Goal: Task Accomplishment & Management: Complete application form

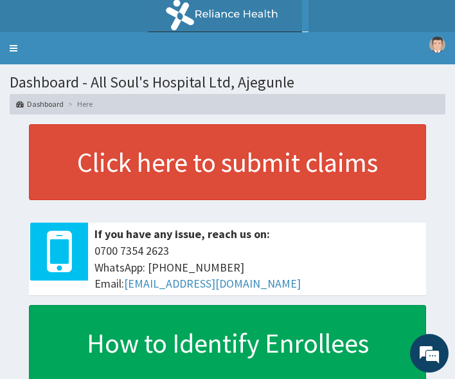
click at [380, 77] on h1 "Dashboard - All Soul's Hospital Ltd, Ajegunle" at bounding box center [228, 82] width 436 height 17
click at [374, 111] on ol "Dashboard Here" at bounding box center [228, 104] width 436 height 20
click at [19, 46] on link "Toggle navigation" at bounding box center [13, 48] width 27 height 32
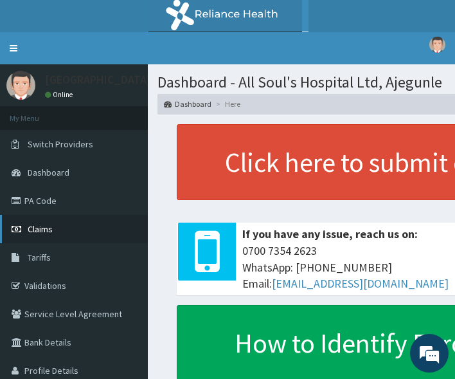
click at [51, 224] on span "Claims" at bounding box center [40, 229] width 25 height 12
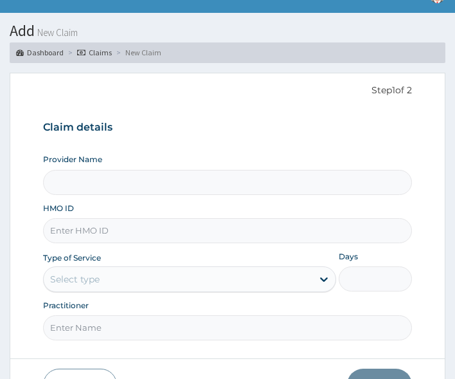
scroll to position [127, 0]
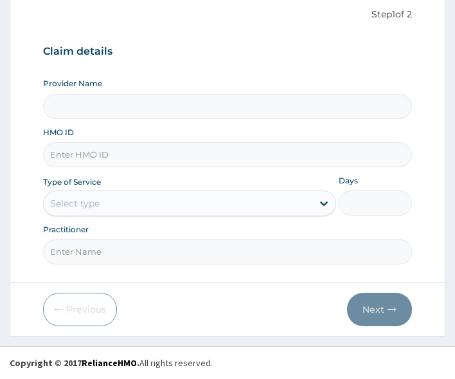
click at [96, 145] on input "HMO ID" at bounding box center [228, 154] width 370 height 25
paste input "LTR/10413/A"
type input "LTR/10413/A"
click at [105, 203] on div "Select type" at bounding box center [178, 203] width 269 height 21
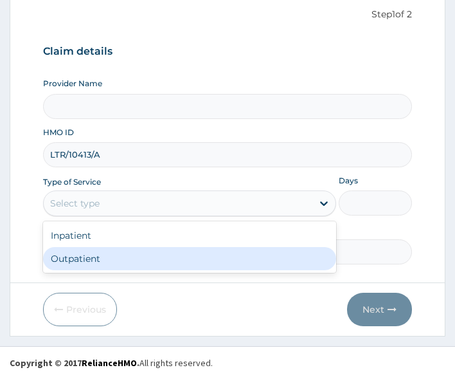
click at [105, 257] on div "Outpatient" at bounding box center [189, 258] width 293 height 23
type input "1"
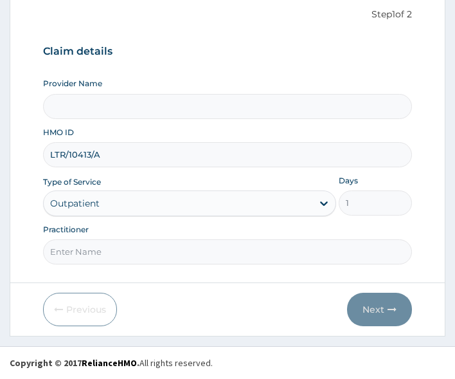
click at [107, 248] on input "Practitioner" at bounding box center [228, 251] width 370 height 25
type input "Dr Segun"
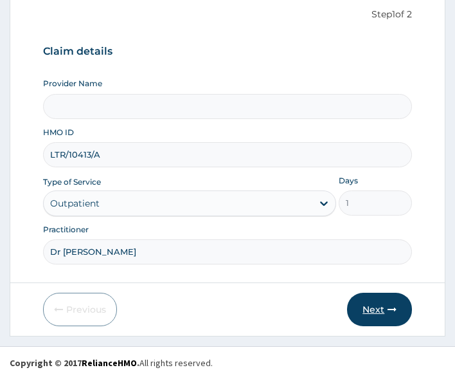
click at [384, 312] on button "Next" at bounding box center [379, 309] width 65 height 33
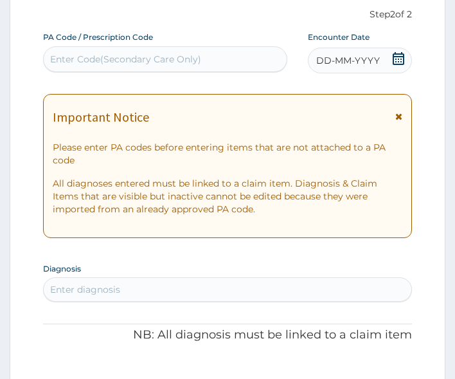
click at [403, 62] on icon at bounding box center [398, 58] width 13 height 13
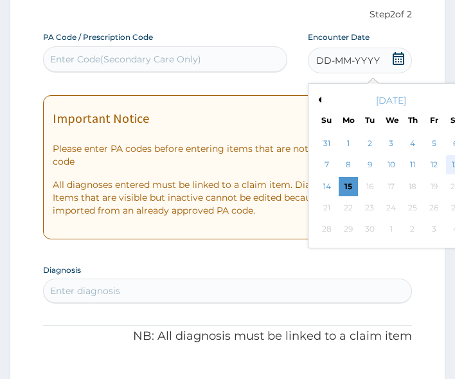
click at [452, 162] on div "13" at bounding box center [455, 165] width 19 height 19
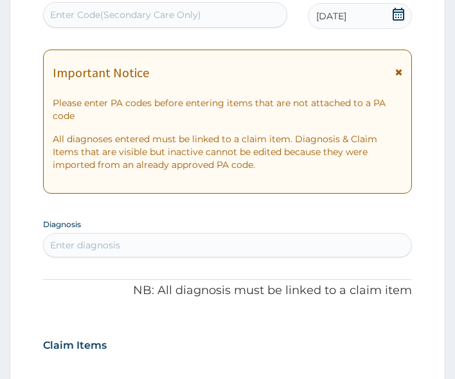
scroll to position [256, 0]
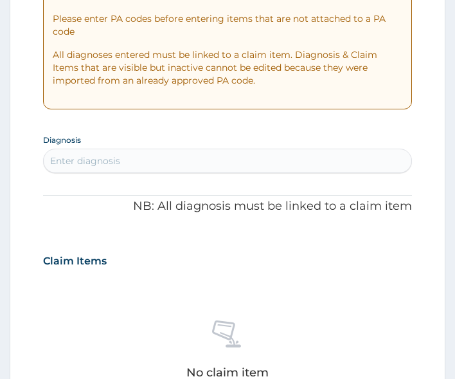
click at [158, 167] on div "Enter diagnosis" at bounding box center [228, 160] width 368 height 21
type input "malaria"
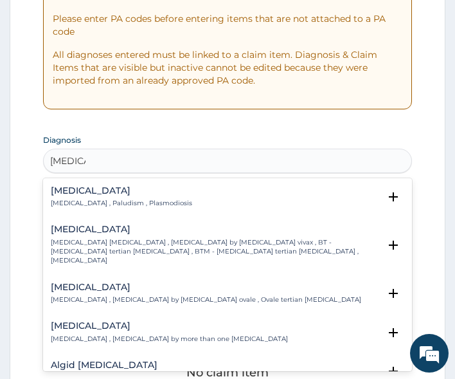
click at [100, 197] on div "Malaria Malaria , Paludism , Plasmodiosis" at bounding box center [121, 197] width 141 height 23
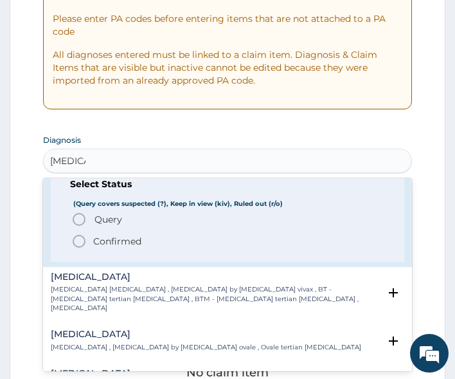
scroll to position [64, 0]
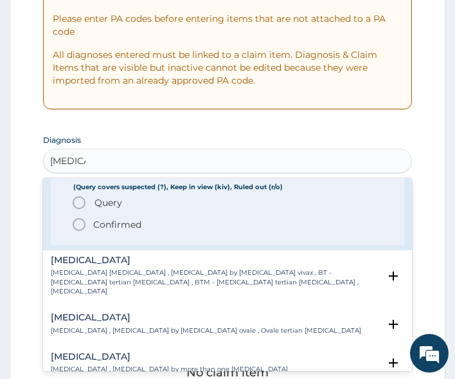
click at [106, 206] on span "Query" at bounding box center [109, 202] width 28 height 13
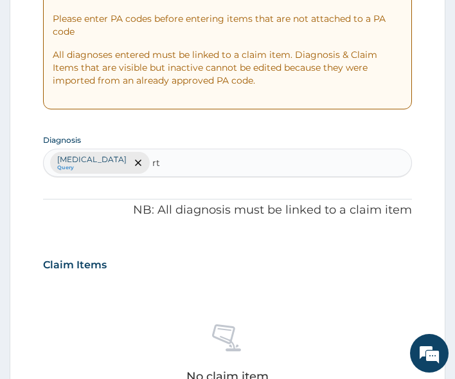
type input "rti"
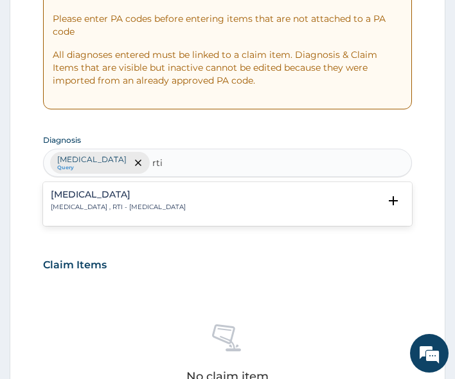
click at [111, 197] on h4 "Respiratory tract infection" at bounding box center [118, 195] width 135 height 10
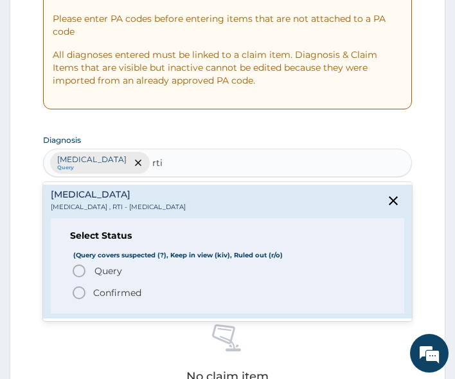
click at [113, 273] on span "Query" at bounding box center [109, 270] width 28 height 13
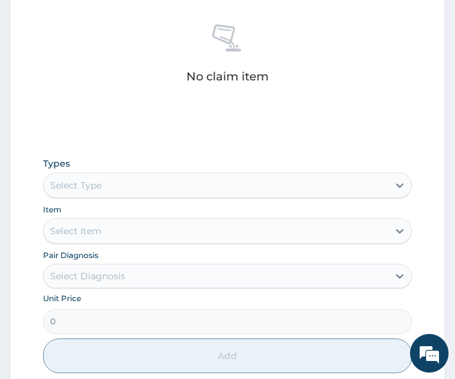
scroll to position [577, 0]
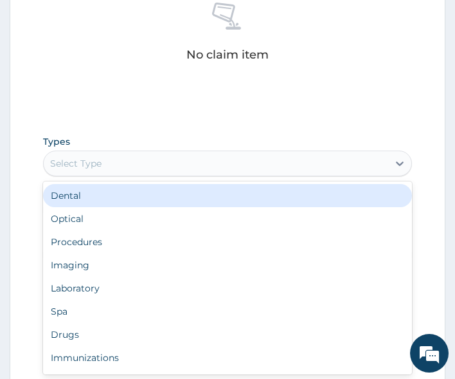
click at [125, 167] on div "Select Type" at bounding box center [216, 163] width 345 height 21
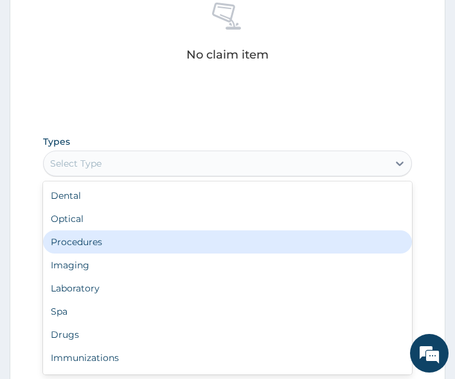
click at [117, 243] on div "Procedures" at bounding box center [228, 241] width 370 height 23
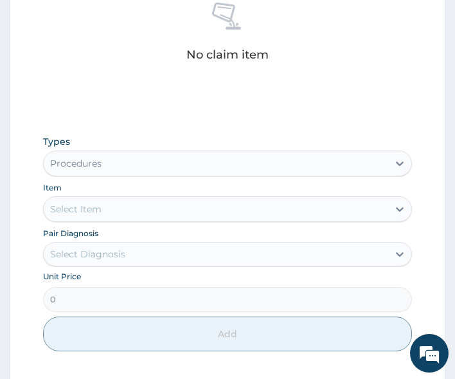
click at [145, 214] on div "Select Item" at bounding box center [216, 209] width 345 height 21
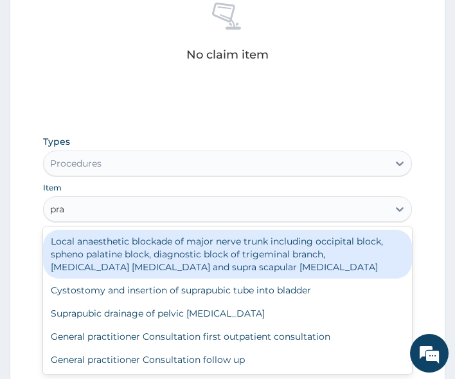
type input "prac"
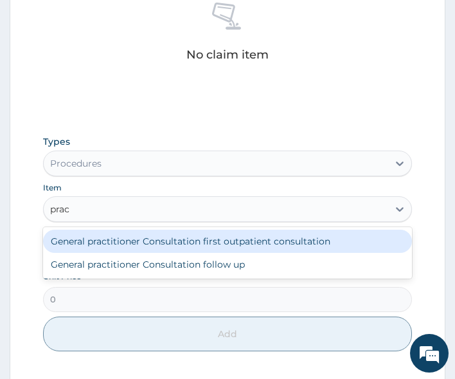
click at [146, 240] on div "General practitioner Consultation first outpatient consultation" at bounding box center [228, 241] width 370 height 23
type input "3000"
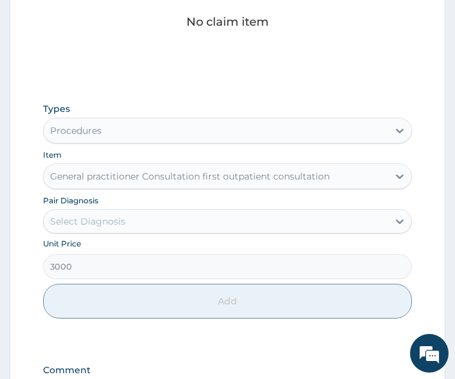
scroll to position [642, 0]
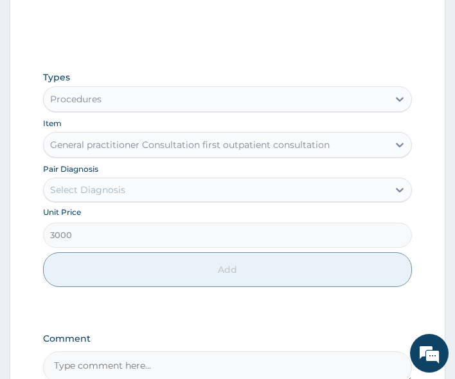
click at [114, 191] on div "Select Diagnosis" at bounding box center [87, 189] width 75 height 13
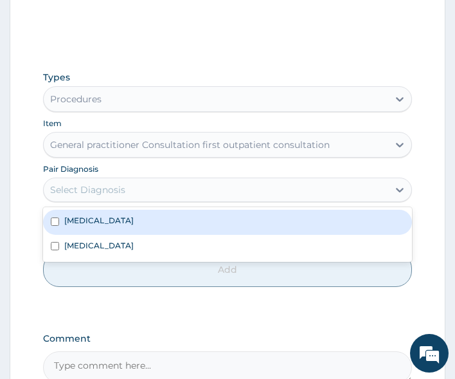
click at [82, 212] on div "Malaria" at bounding box center [228, 222] width 370 height 24
checkbox input "true"
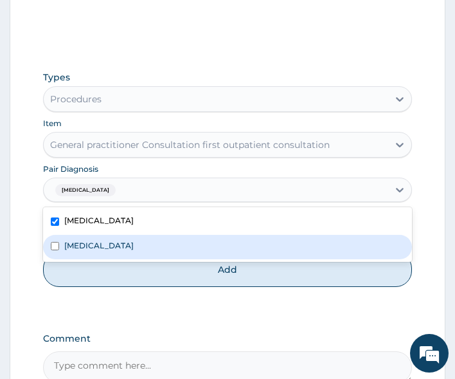
click at [84, 241] on label "[MEDICAL_DATA]" at bounding box center [98, 245] width 69 height 11
checkbox input "true"
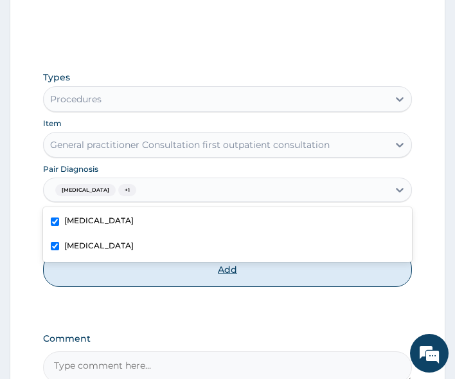
click at [95, 269] on button "Add" at bounding box center [228, 269] width 370 height 35
type input "0"
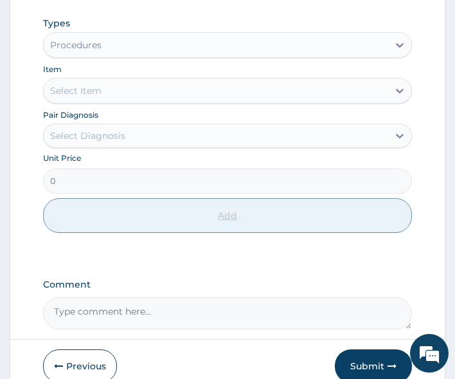
scroll to position [409, 0]
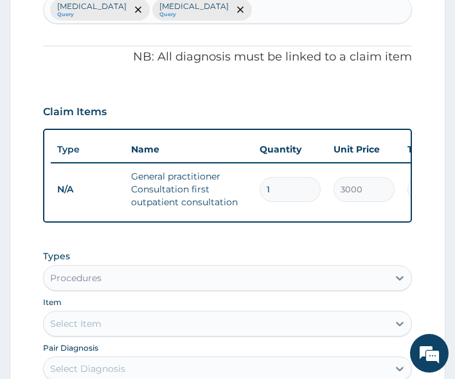
click at [180, 254] on div "Types Procedures Item Select Item Pair Diagnosis Select Diagnosis Unit Price 0 …" at bounding box center [228, 357] width 370 height 229
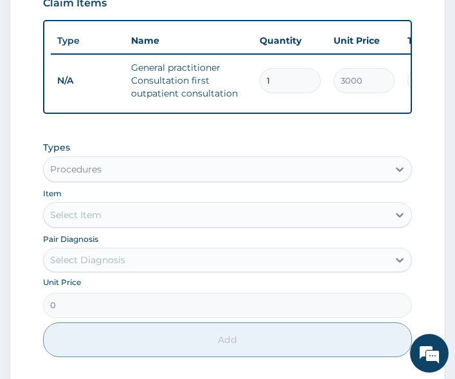
scroll to position [538, 0]
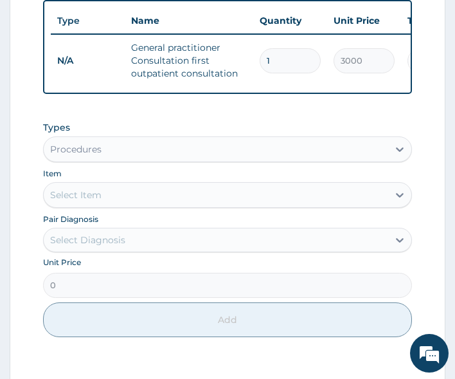
click at [193, 159] on div "Procedures" at bounding box center [216, 149] width 345 height 21
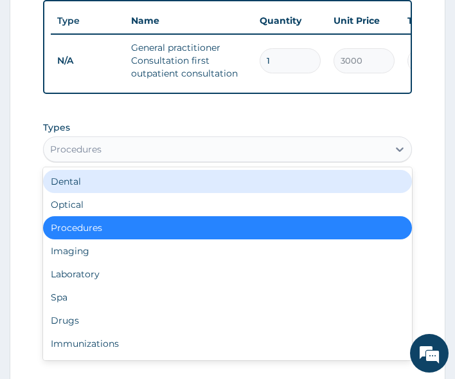
scroll to position [44, 0]
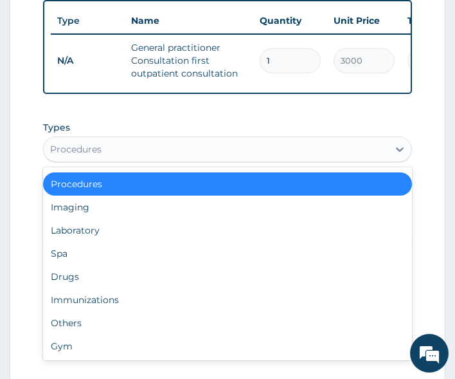
click at [127, 191] on div "Procedures" at bounding box center [228, 183] width 370 height 23
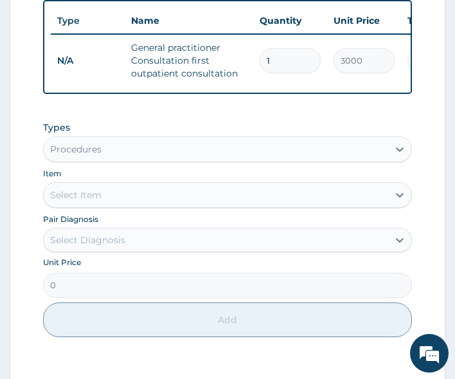
click at [136, 156] on div "Procedures" at bounding box center [216, 149] width 345 height 21
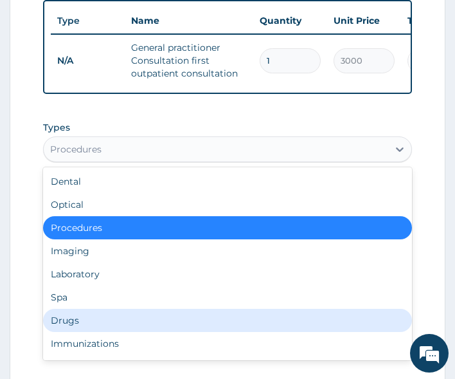
click at [89, 327] on div "Drugs" at bounding box center [228, 320] width 370 height 23
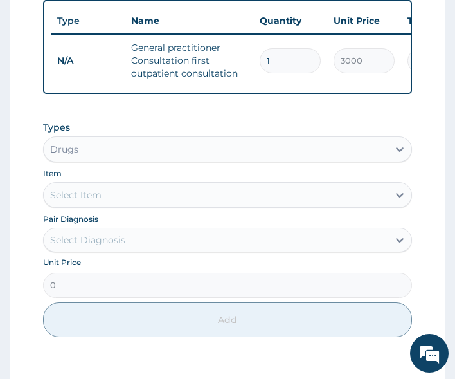
click at [146, 201] on div "Select Item" at bounding box center [216, 195] width 345 height 21
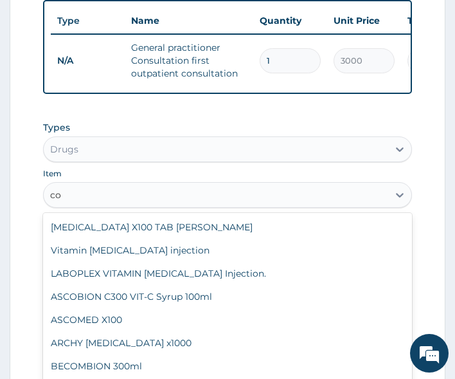
type input "c"
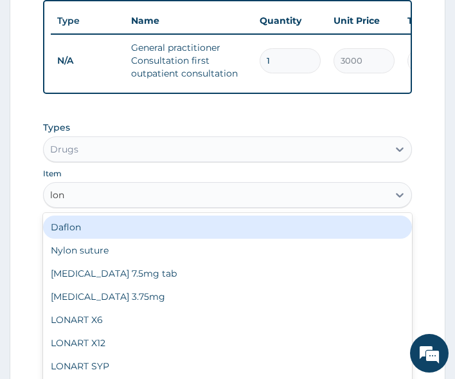
type input "lona"
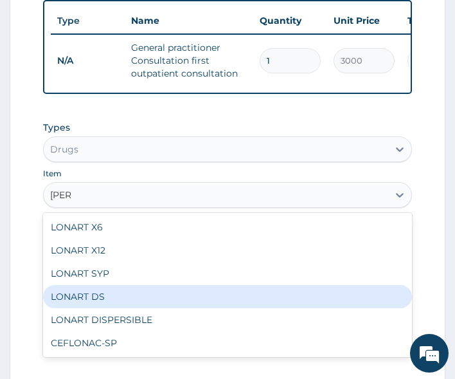
click at [96, 301] on div "LONART DS" at bounding box center [228, 296] width 370 height 23
type input "400"
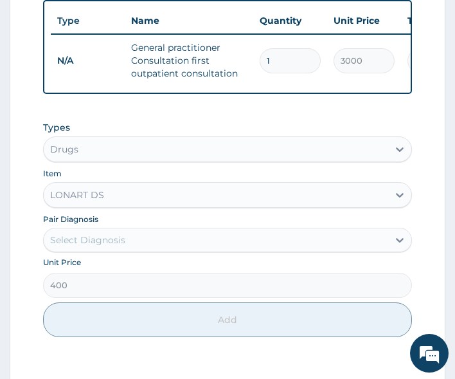
click at [113, 243] on div "Select Diagnosis" at bounding box center [87, 239] width 75 height 13
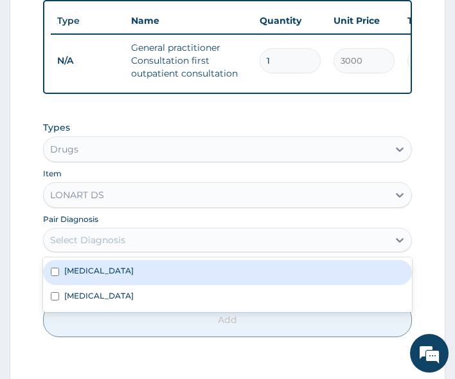
click at [94, 284] on div "Malaria" at bounding box center [228, 272] width 370 height 24
checkbox input "true"
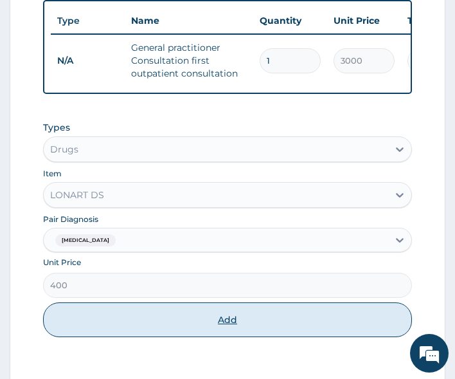
click at [134, 337] on button "Add" at bounding box center [228, 319] width 370 height 35
type input "0"
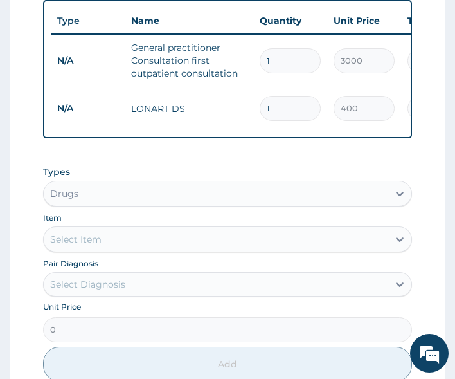
type input "0.00"
type input "6"
type input "2400.00"
type input "6"
click at [183, 170] on div "Types Drugs Item Select Item Pair Diagnosis Select Diagnosis Unit Price 0 Add" at bounding box center [228, 273] width 370 height 229
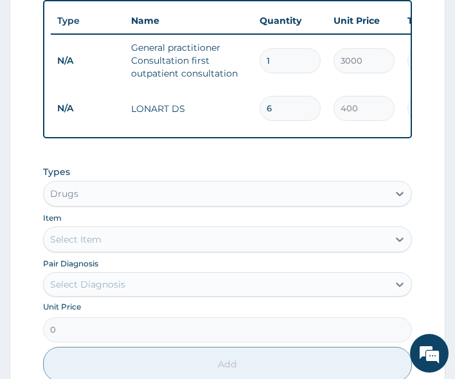
click at [168, 249] on div "Select Item" at bounding box center [216, 239] width 345 height 21
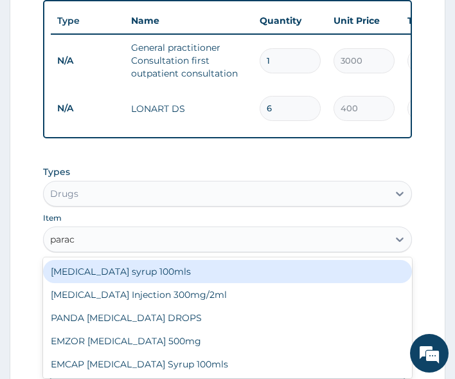
type input "parace"
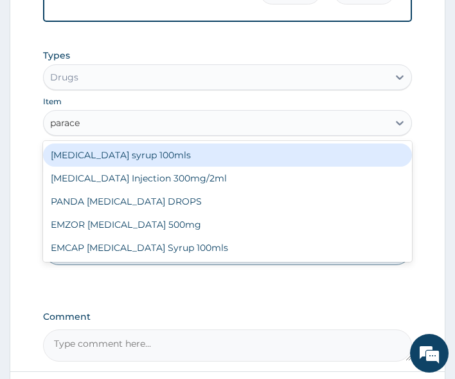
scroll to position [666, 0]
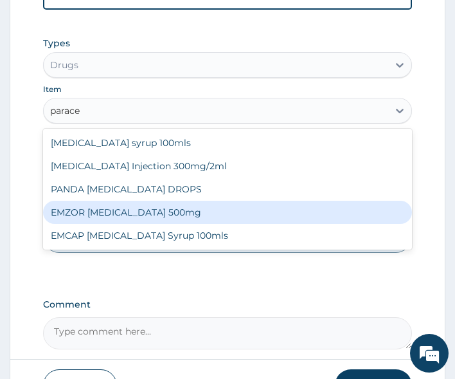
click at [165, 216] on div "EMZOR PARACETAMOL 500mg" at bounding box center [228, 212] width 370 height 23
type input "20"
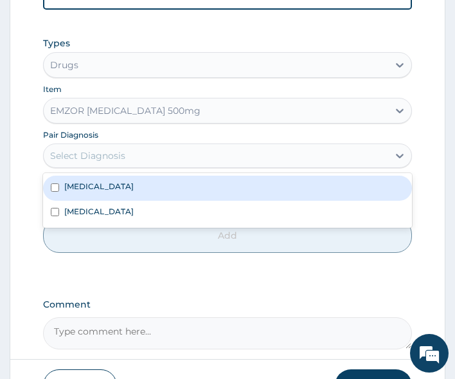
click at [161, 161] on div "Select Diagnosis" at bounding box center [216, 155] width 345 height 21
click at [125, 200] on div "Malaria" at bounding box center [228, 188] width 370 height 24
checkbox input "true"
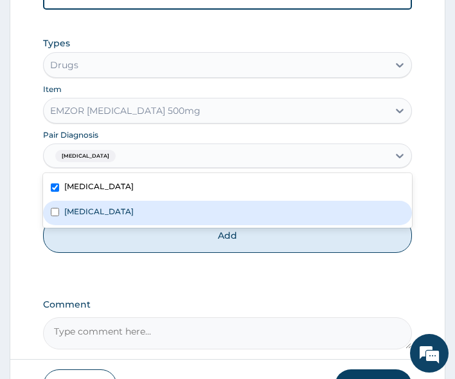
click at [121, 225] on div "Respiratory tract infection" at bounding box center [228, 213] width 370 height 24
checkbox input "true"
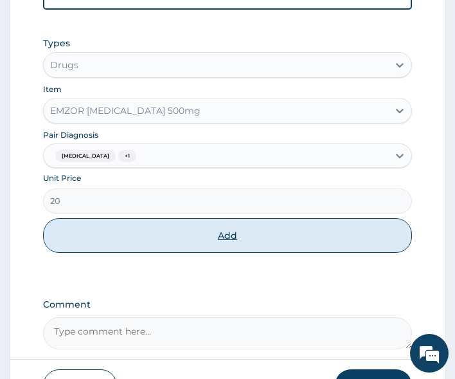
click at [168, 253] on button "Add" at bounding box center [228, 235] width 370 height 35
type input "0"
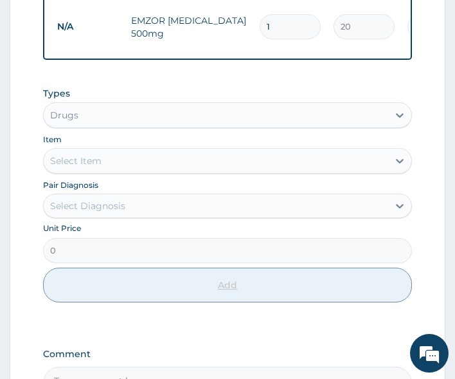
type input "18"
type input "360.00"
type input "18"
click at [121, 174] on div "Select Item" at bounding box center [228, 161] width 370 height 26
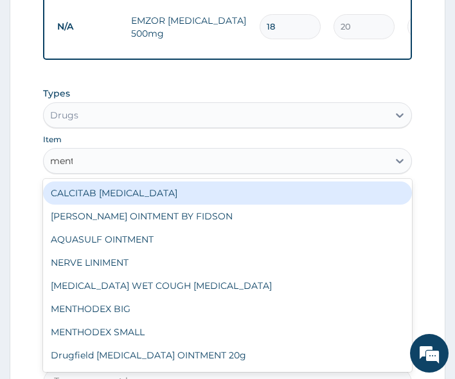
type input "menth"
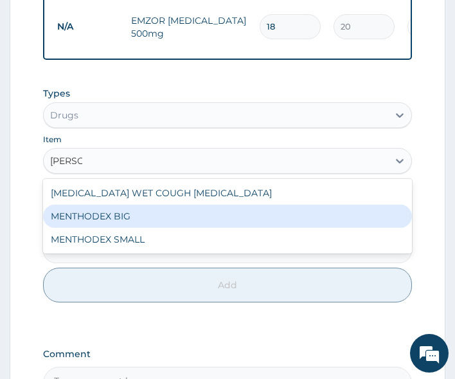
click at [116, 217] on div "MENTHODEX BIG" at bounding box center [228, 215] width 370 height 23
type input "3500"
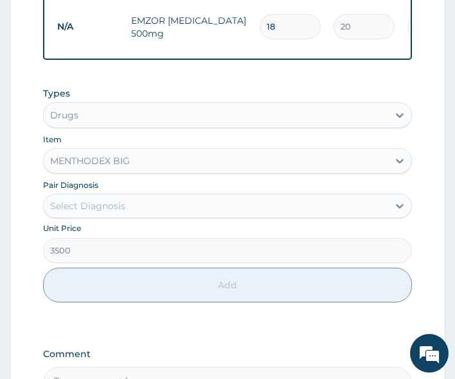
click at [144, 210] on div "Select Diagnosis" at bounding box center [216, 205] width 345 height 21
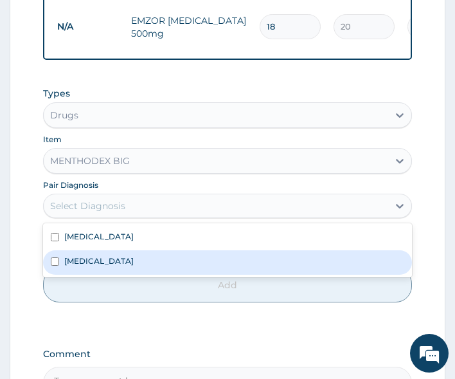
click at [129, 264] on label "Respiratory tract infection" at bounding box center [98, 260] width 69 height 11
checkbox input "true"
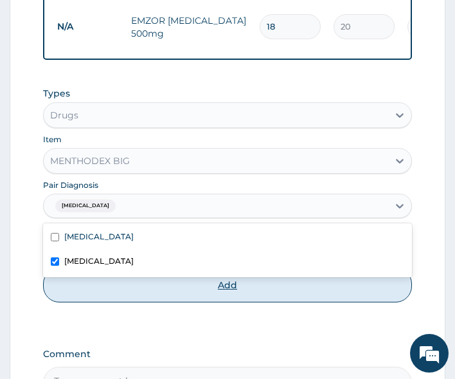
click at [140, 289] on button "Add" at bounding box center [228, 284] width 370 height 35
type input "0"
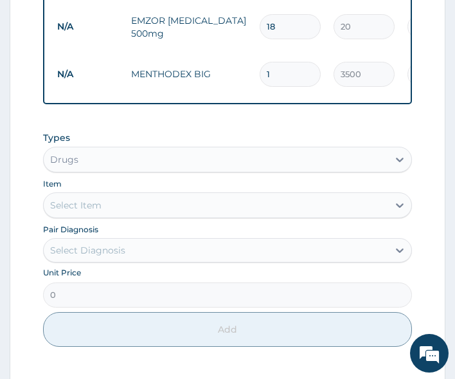
click at [148, 206] on div "Select Item" at bounding box center [216, 205] width 345 height 21
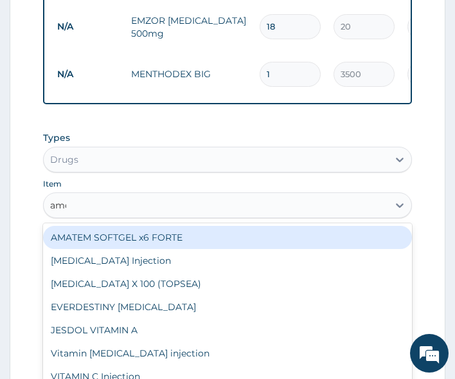
type input "amox"
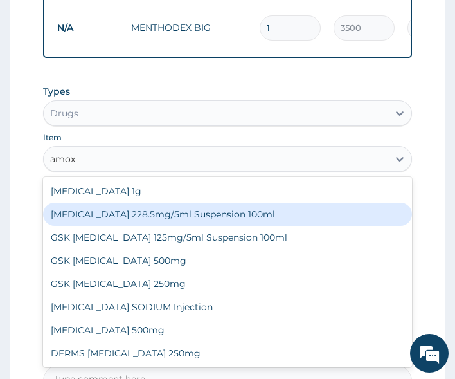
scroll to position [795, 0]
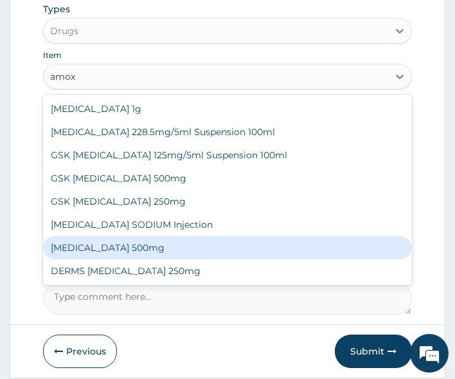
click at [135, 254] on div "AMOXICILLIN 500mg" at bounding box center [228, 247] width 370 height 23
type input "60"
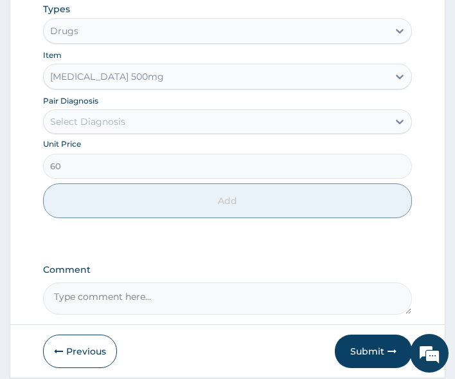
click at [159, 132] on div "Select Diagnosis" at bounding box center [216, 121] width 345 height 21
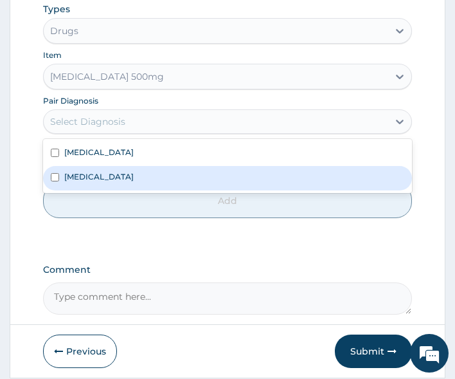
click at [131, 182] on label "Respiratory tract infection" at bounding box center [98, 176] width 69 height 11
checkbox input "true"
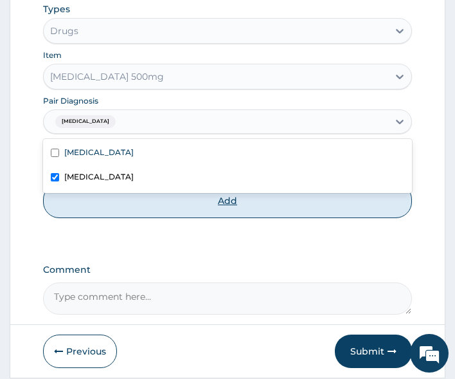
click at [163, 212] on button "Add" at bounding box center [228, 200] width 370 height 35
type input "0"
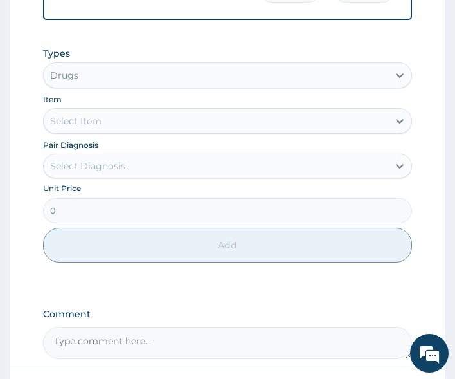
scroll to position [590, 0]
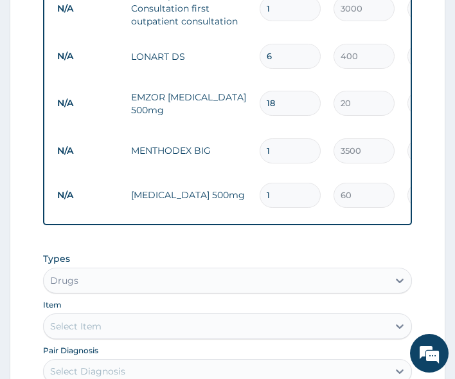
type input "15"
type input "900.00"
type input "15"
click at [169, 242] on div "PA Code / Prescription Code Enter Code(Secondary Care Only) Encounter Date 13-0…" at bounding box center [228, 66] width 370 height 995
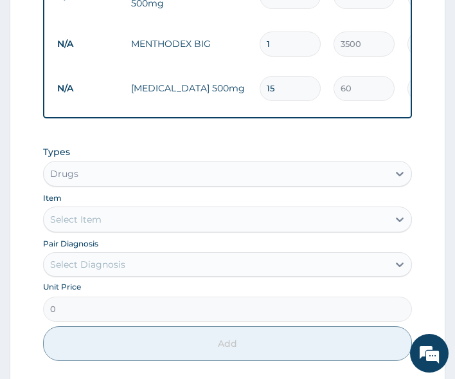
scroll to position [718, 0]
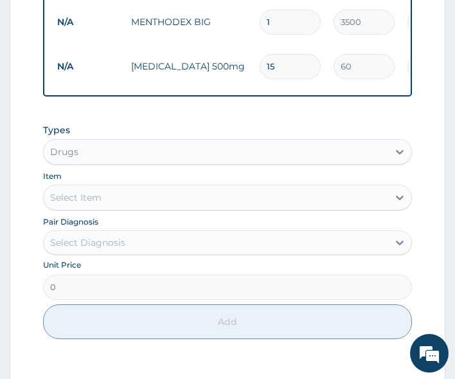
click at [118, 197] on div "Select Item" at bounding box center [216, 197] width 345 height 21
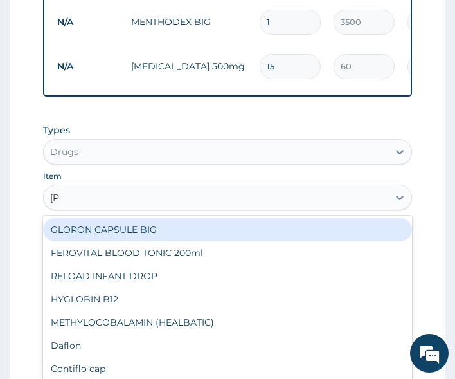
type input "lorat"
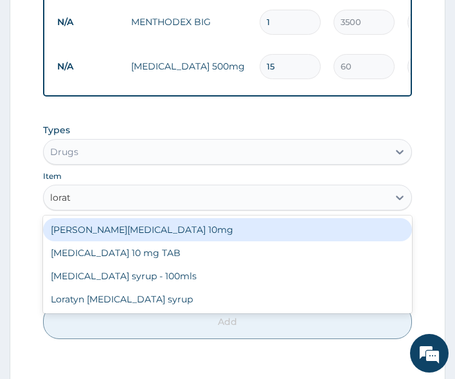
click at [121, 231] on div "Loratyn Loratadine 10mg" at bounding box center [228, 229] width 370 height 23
type input "75"
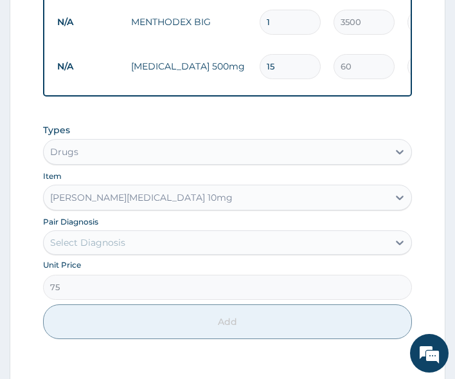
click at [122, 249] on div "Select Diagnosis" at bounding box center [87, 242] width 75 height 13
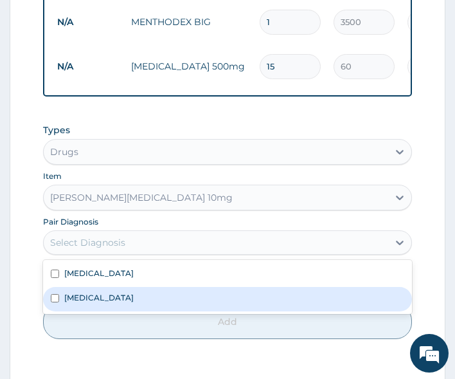
click at [119, 307] on div "Respiratory tract infection" at bounding box center [228, 299] width 370 height 24
checkbox input "true"
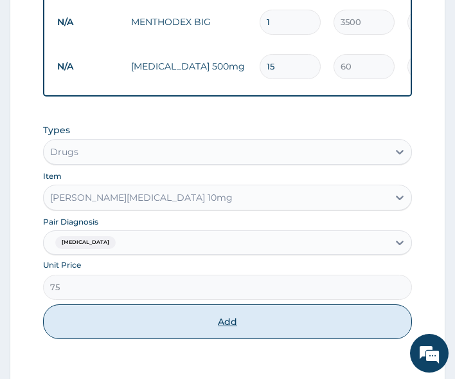
click at [122, 322] on button "Add" at bounding box center [228, 321] width 370 height 35
type input "0"
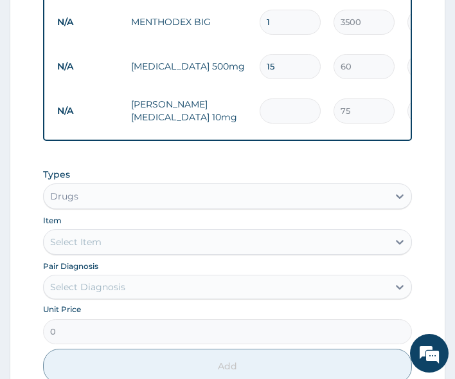
type input "0.00"
type input "7"
type input "525.00"
type input "7"
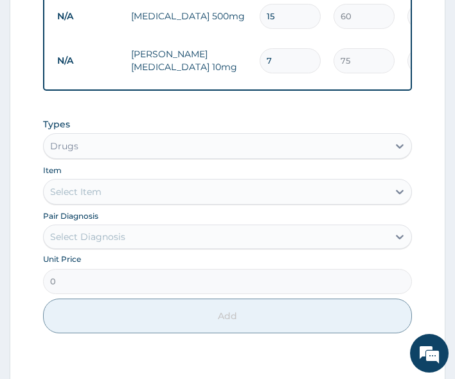
scroll to position [782, 0]
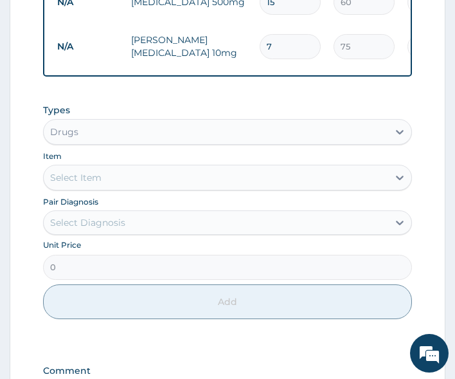
click at [165, 184] on div "Select Item" at bounding box center [216, 177] width 345 height 21
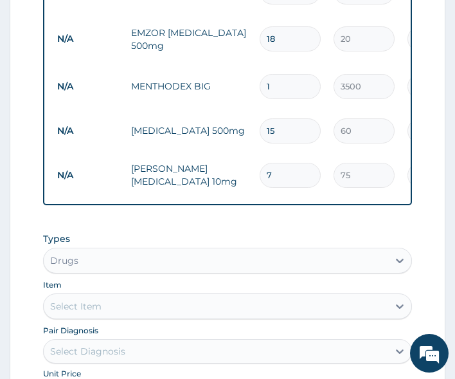
scroll to position [590, 0]
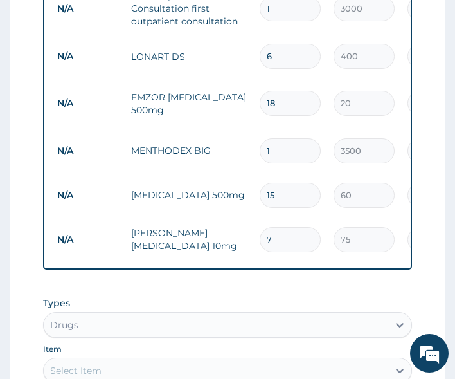
click at [255, 287] on div "PA Code / Prescription Code Enter Code(Secondary Care Only) Encounter Date 13-0…" at bounding box center [228, 88] width 370 height 1039
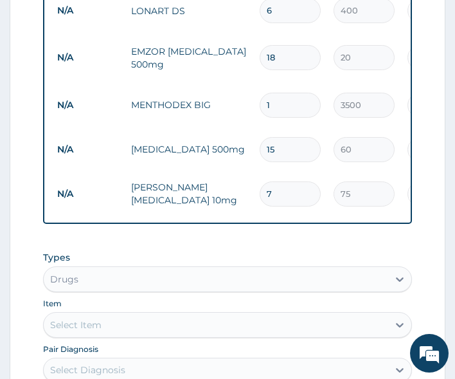
scroll to position [461, 0]
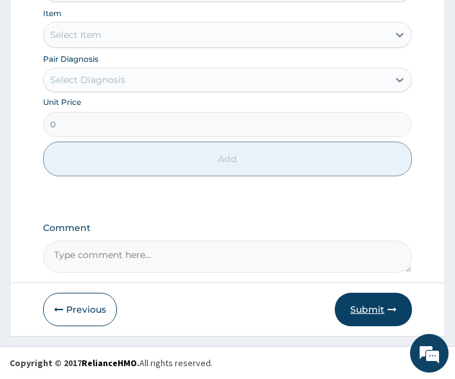
click at [368, 316] on button "Submit" at bounding box center [373, 309] width 77 height 33
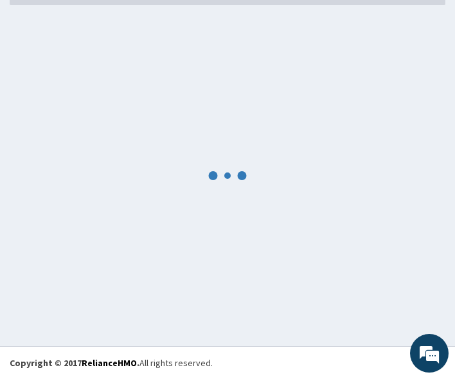
scroll to position [930, 0]
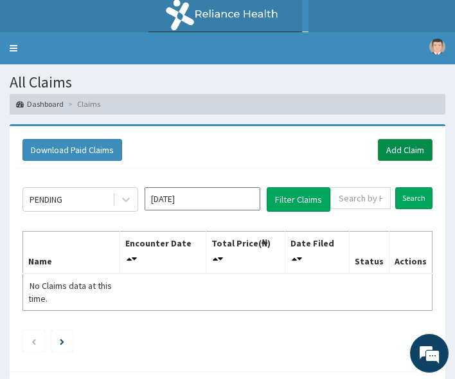
click at [387, 151] on link "Add Claim" at bounding box center [405, 150] width 55 height 22
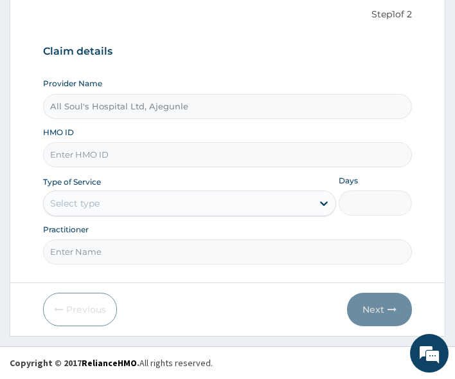
click at [224, 141] on div "HMO ID" at bounding box center [228, 147] width 370 height 41
click at [150, 162] on input "HMO ID" at bounding box center [228, 154] width 370 height 25
paste input "NIG/10053/A"
type input "NIG/10053/A"
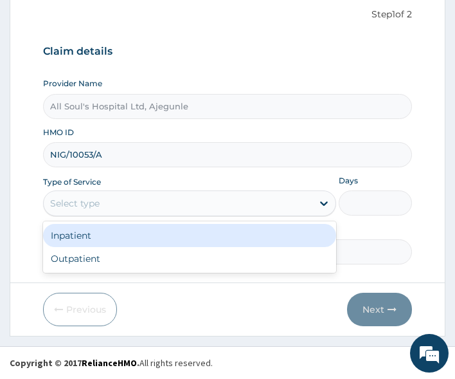
click at [113, 203] on div "Select type" at bounding box center [178, 203] width 269 height 21
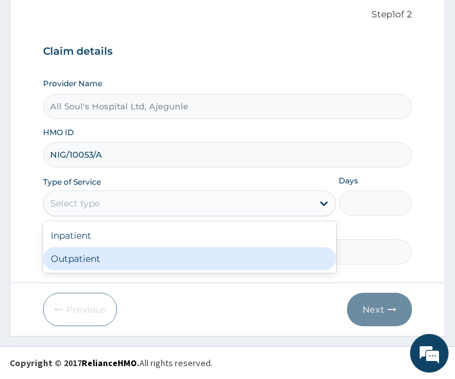
click at [104, 255] on div "Outpatient" at bounding box center [189, 258] width 293 height 23
type input "1"
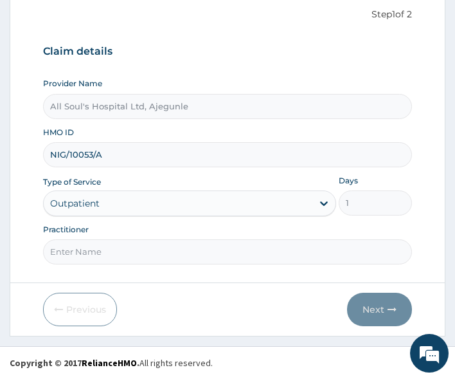
drag, startPoint x: 98, startPoint y: 249, endPoint x: 95, endPoint y: 257, distance: 8.6
click at [98, 249] on input "Practitioner" at bounding box center [228, 251] width 370 height 25
type input "Dr Segun"
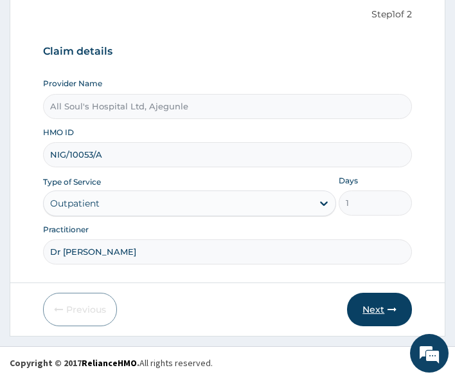
click at [374, 308] on button "Next" at bounding box center [379, 309] width 65 height 33
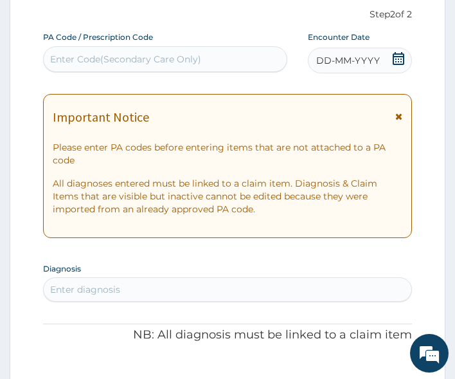
click at [404, 59] on icon at bounding box center [399, 58] width 12 height 13
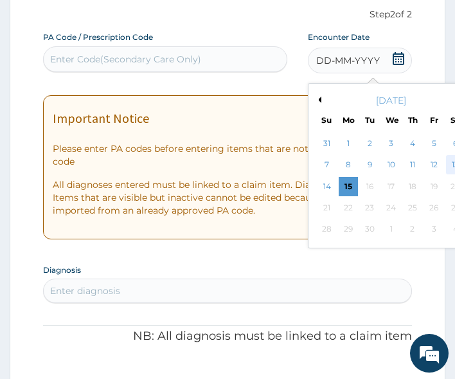
click at [453, 163] on div "13" at bounding box center [455, 165] width 19 height 19
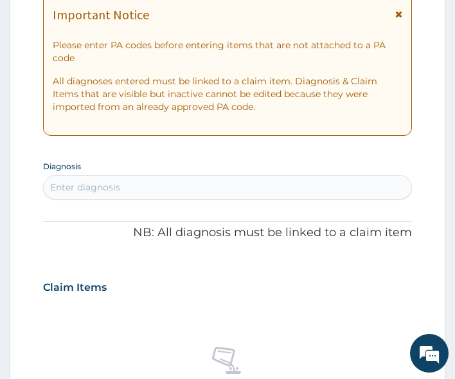
scroll to position [256, 0]
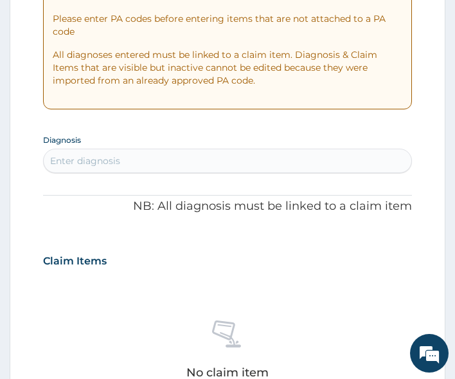
click at [102, 155] on div "Enter diagnosis" at bounding box center [85, 160] width 70 height 13
type input "uti"
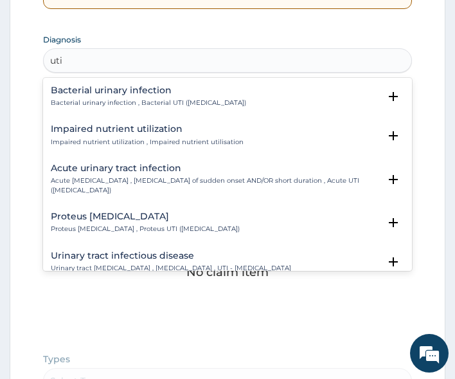
scroll to position [384, 0]
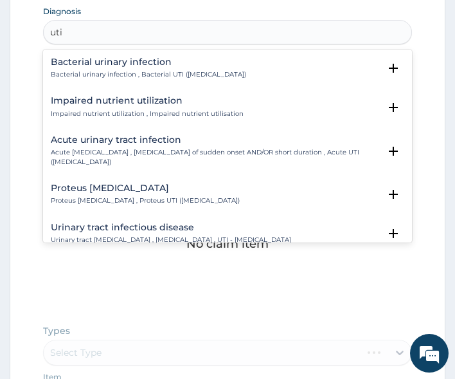
click at [132, 150] on p "Acute [MEDICAL_DATA] , [MEDICAL_DATA] of sudden onset AND/OR short duration , A…" at bounding box center [215, 157] width 329 height 19
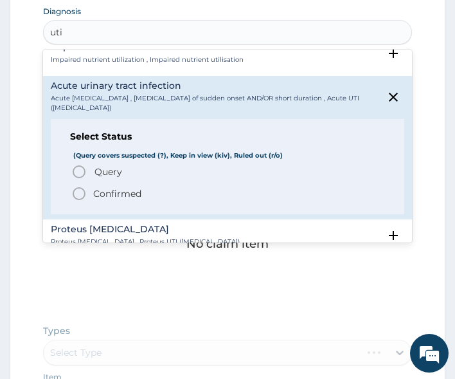
scroll to position [64, 0]
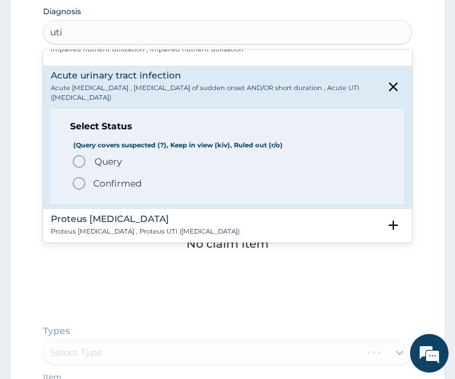
click at [111, 159] on span "Query" at bounding box center [109, 161] width 28 height 13
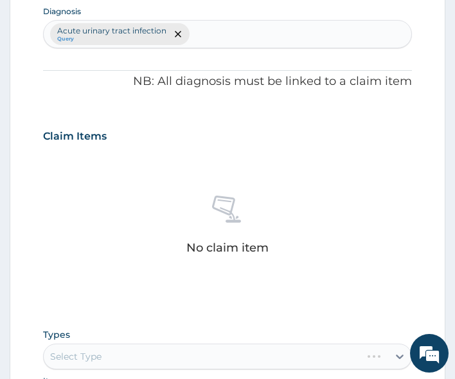
scroll to position [513, 0]
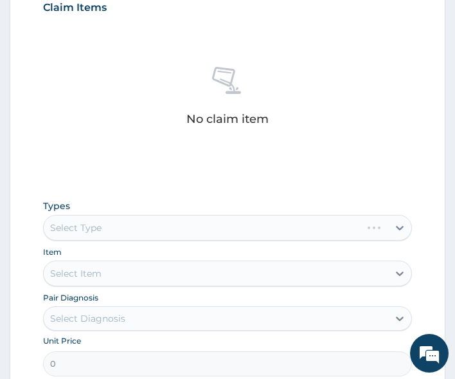
click at [103, 221] on div "Select Type" at bounding box center [228, 228] width 370 height 26
drag, startPoint x: 104, startPoint y: 242, endPoint x: 104, endPoint y: 228, distance: 13.5
click at [104, 231] on div "Types Select Type Item Select Item Pair Diagnosis Select Diagnosis Unit Price 0…" at bounding box center [228, 307] width 370 height 229
click at [104, 228] on div "Select Type" at bounding box center [228, 228] width 370 height 26
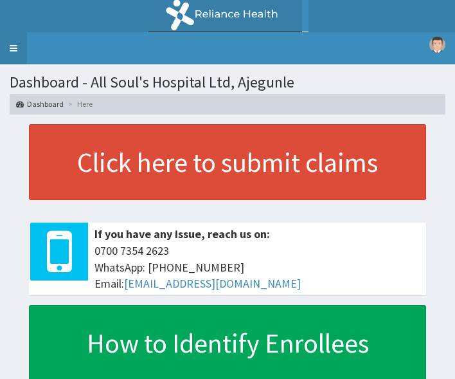
click at [8, 47] on link "Toggle navigation" at bounding box center [13, 48] width 27 height 32
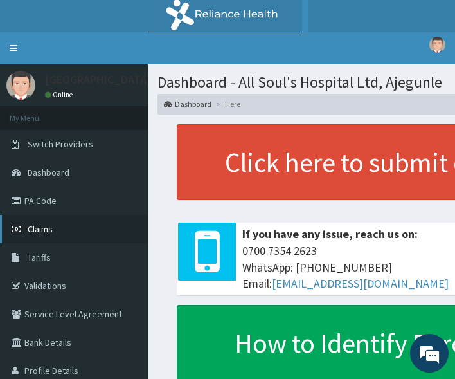
click at [61, 230] on link "Claims" at bounding box center [74, 229] width 148 height 28
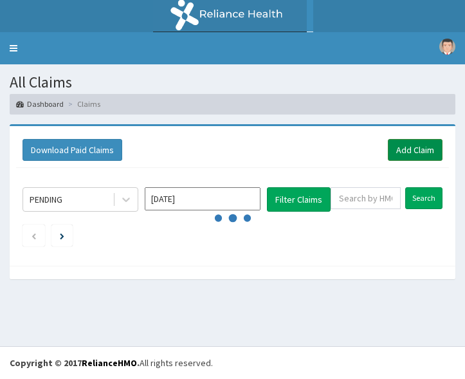
click at [429, 156] on link "Add Claim" at bounding box center [415, 150] width 55 height 22
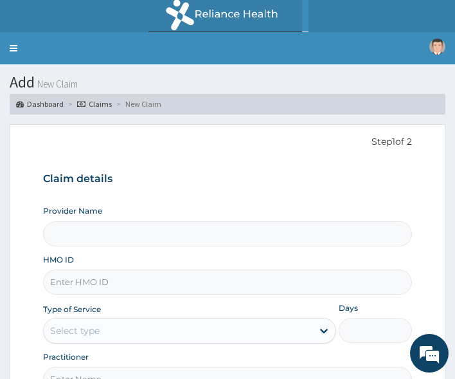
type input "All Soul's Hospital Ltd, Ajegunle"
click at [320, 158] on div "Step 1 of 2 Claim details Provider Name All Soul's Hospital Ltd, Ajegunle HMO I…" at bounding box center [228, 267] width 370 height 265
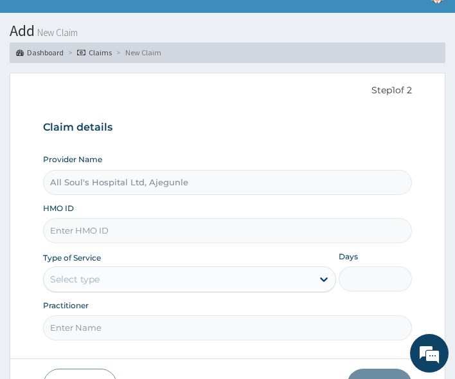
scroll to position [127, 0]
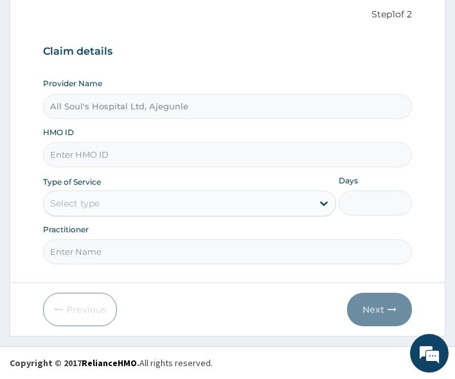
click at [102, 116] on div "Provider Name All Soul's Hospital Ltd, Ajegunle HMO ID Type of Service Select t…" at bounding box center [228, 171] width 370 height 186
click at [107, 104] on input "All Soul's Hospital Ltd, Ajegunle" at bounding box center [228, 106] width 370 height 25
click at [102, 167] on div "Provider Name All Soul's Hospital Ltd, Ajegunle HMO ID Type of Service Select t…" at bounding box center [228, 171] width 370 height 186
click at [106, 161] on input "HMO ID" at bounding box center [228, 154] width 370 height 25
paste input "NIG/10053/A"
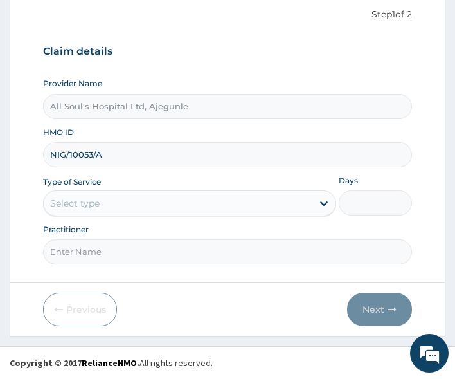
click at [68, 152] on input "NIG/10053/A" at bounding box center [228, 154] width 370 height 25
type input "NIG/10053/A"
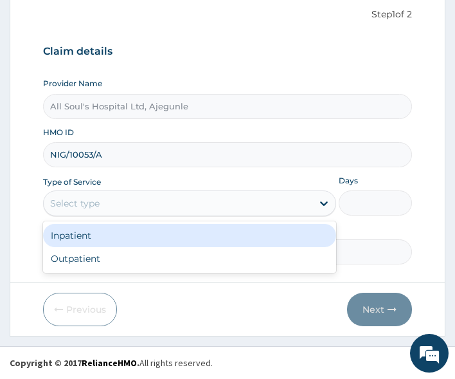
click at [95, 208] on div "Select type" at bounding box center [75, 203] width 50 height 13
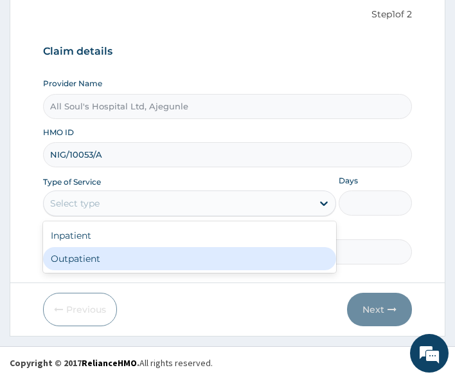
click at [111, 258] on div "Outpatient" at bounding box center [189, 258] width 293 height 23
type input "1"
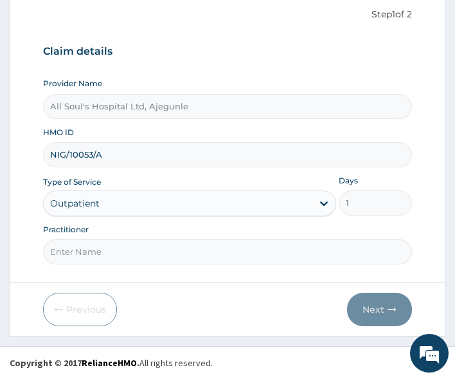
click at [135, 255] on input "Practitioner" at bounding box center [228, 251] width 370 height 25
type input "Dr [PERSON_NAME]"
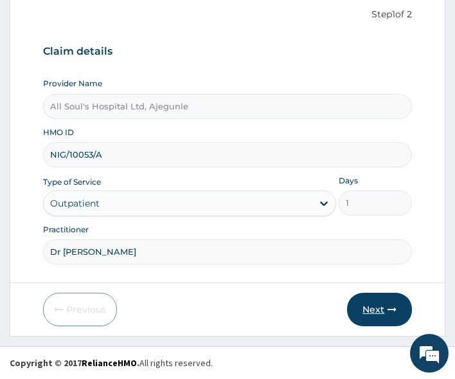
click at [369, 318] on button "Next" at bounding box center [379, 309] width 65 height 33
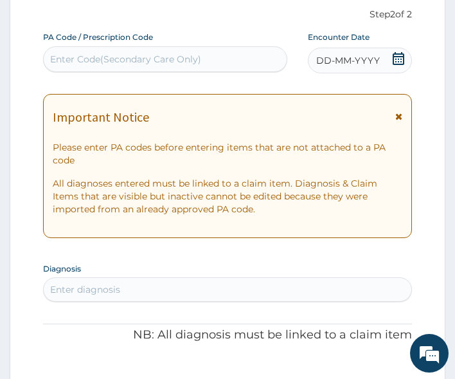
click at [399, 60] on icon at bounding box center [399, 58] width 12 height 13
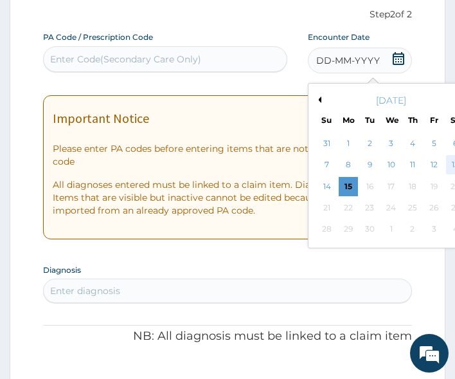
click at [451, 163] on div "13" at bounding box center [455, 165] width 19 height 19
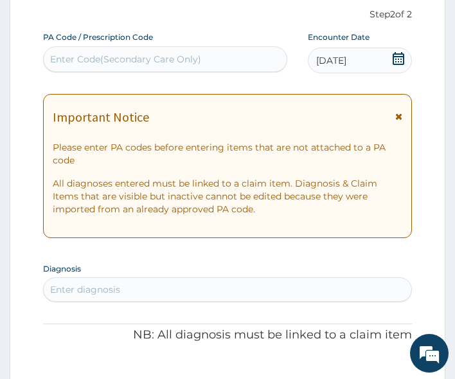
scroll to position [256, 0]
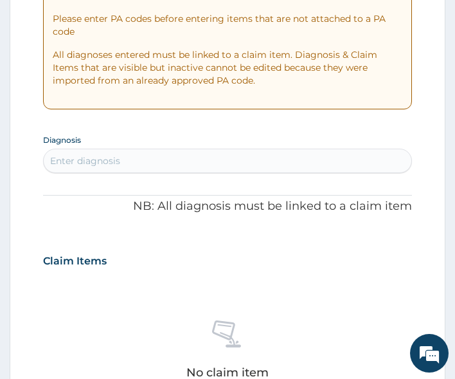
click at [158, 159] on div "Enter diagnosis" at bounding box center [228, 160] width 368 height 21
type input "uti"
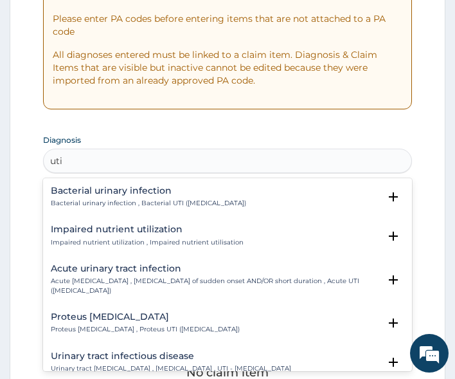
scroll to position [64, 0]
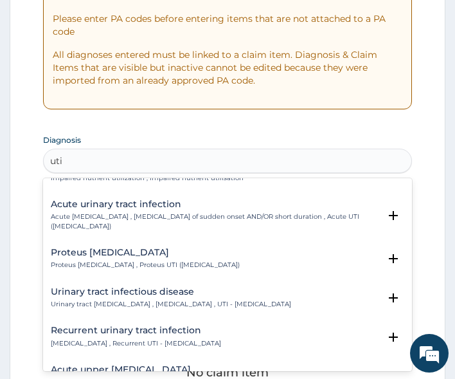
click at [117, 214] on p "Acute urinary tract infection , Urinary tract infection of sudden onset AND/OR …" at bounding box center [215, 221] width 329 height 19
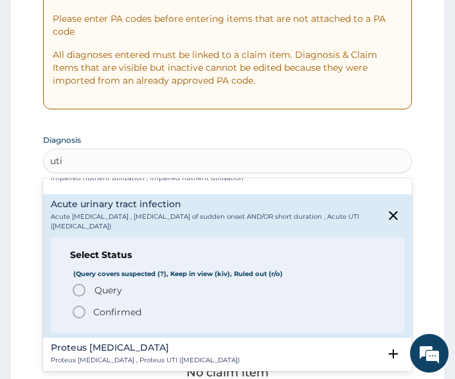
click at [111, 285] on span "Query" at bounding box center [109, 290] width 28 height 13
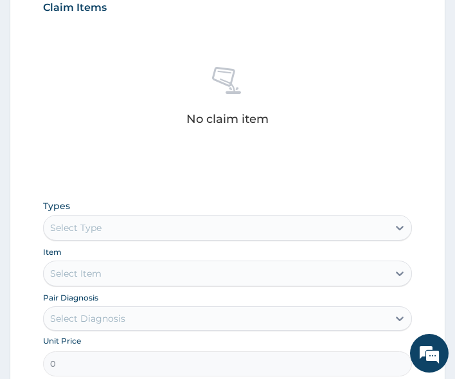
scroll to position [577, 0]
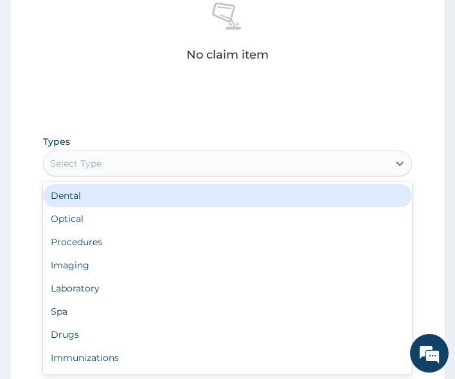
click at [175, 167] on div "Select Type" at bounding box center [216, 163] width 345 height 21
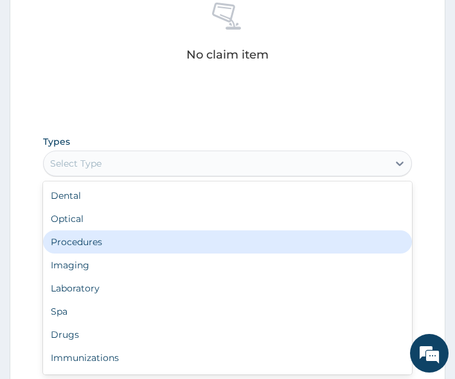
click at [161, 242] on div "Procedures" at bounding box center [228, 241] width 370 height 23
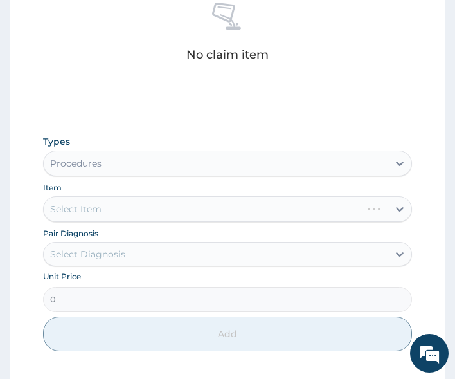
click at [149, 208] on div "Select Item" at bounding box center [228, 209] width 370 height 26
click at [131, 206] on div "Select Item" at bounding box center [216, 209] width 345 height 21
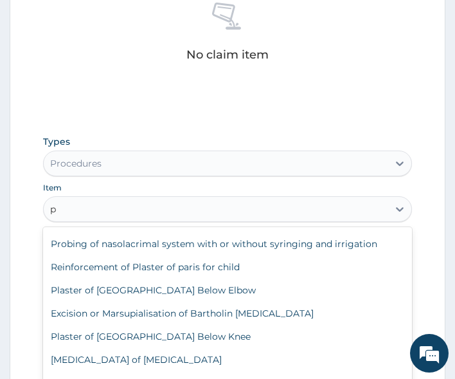
scroll to position [57, 0]
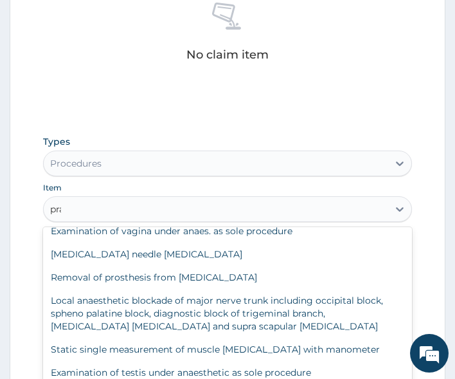
type input "prac"
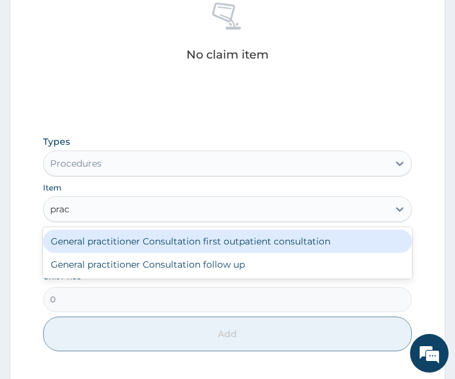
click at [123, 235] on div "General practitioner Consultation first outpatient consultation" at bounding box center [228, 241] width 370 height 23
type input "3000"
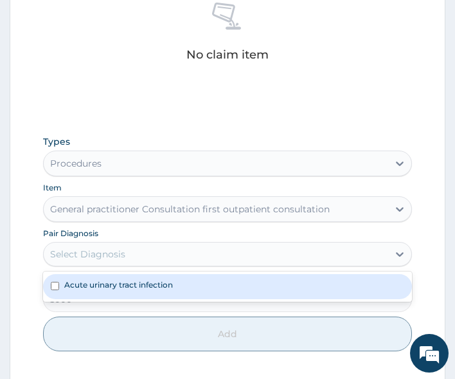
click at [133, 245] on div "Select Diagnosis" at bounding box center [216, 254] width 345 height 21
click at [132, 289] on label "Acute urinary tract infection" at bounding box center [118, 284] width 109 height 11
checkbox input "true"
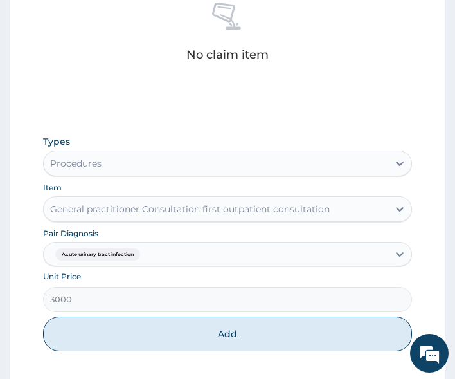
click at [173, 334] on button "Add" at bounding box center [228, 333] width 370 height 35
type input "0"
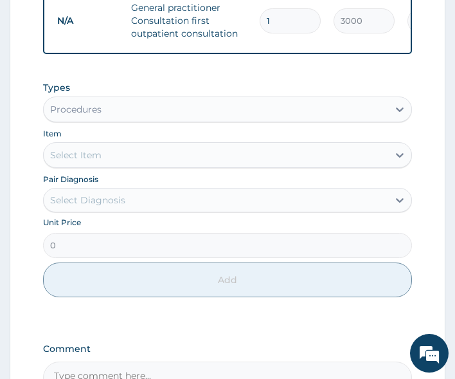
click at [104, 120] on div "Procedures" at bounding box center [216, 109] width 345 height 21
click at [187, 165] on div "Select Item" at bounding box center [216, 155] width 345 height 21
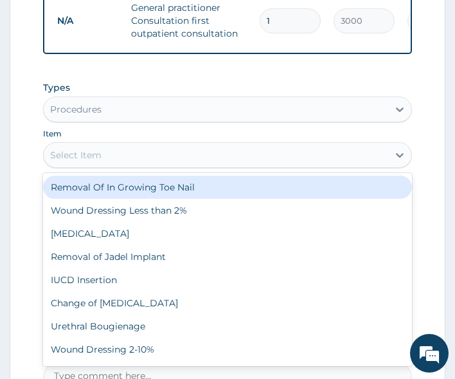
click at [167, 111] on div "Procedures" at bounding box center [216, 109] width 345 height 21
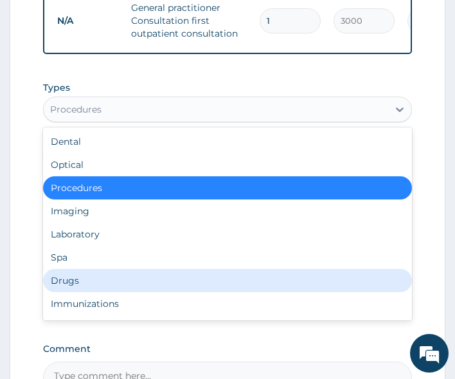
click at [104, 289] on div "Drugs" at bounding box center [228, 280] width 370 height 23
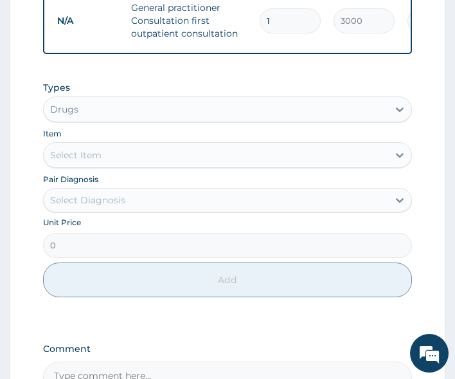
click at [115, 159] on div "Select Item" at bounding box center [216, 155] width 345 height 21
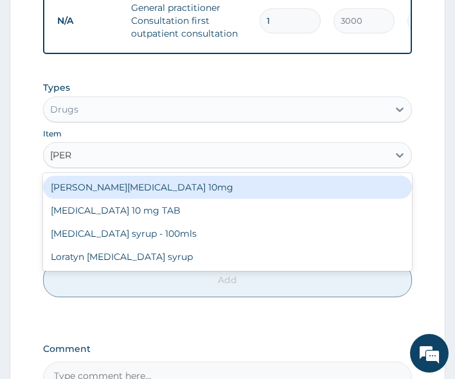
type input "lorat"
click at [123, 192] on div "Loratyn Loratadine 10mg" at bounding box center [228, 187] width 370 height 23
type input "75"
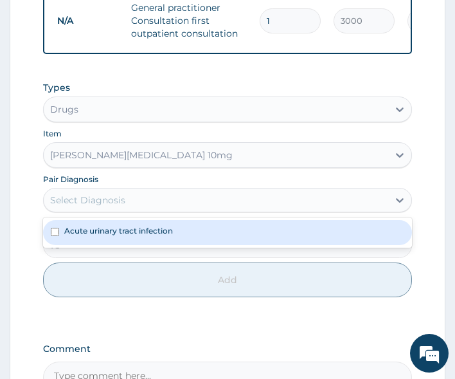
click at [112, 206] on div "Select Diagnosis" at bounding box center [87, 200] width 75 height 13
click at [109, 236] on label "Acute urinary tract infection" at bounding box center [118, 230] width 109 height 11
checkbox input "true"
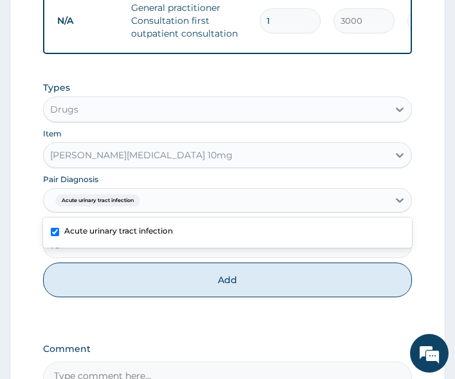
click at [149, 303] on div "Types Drugs Item Loratyn Loratadine 10mg Pair Diagnosis option Acute urinary tr…" at bounding box center [228, 189] width 370 height 229
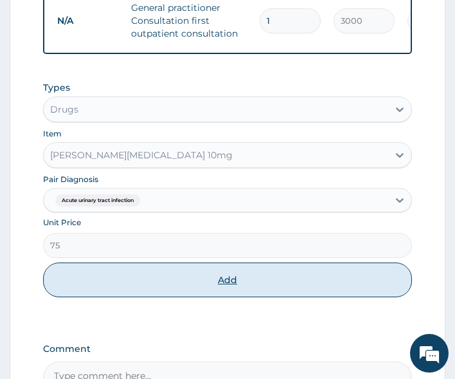
click at [150, 297] on button "Add" at bounding box center [228, 279] width 370 height 35
type input "0"
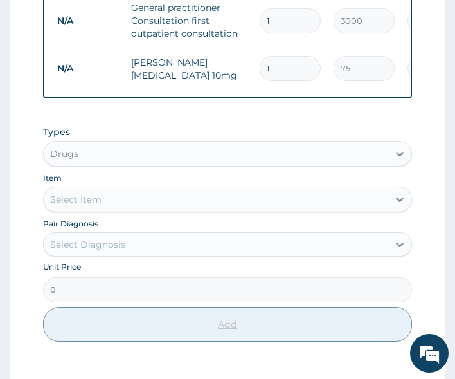
type input "0.00"
type input "7"
type input "525.00"
type input "7"
click at [114, 207] on div "Select Item" at bounding box center [216, 199] width 345 height 21
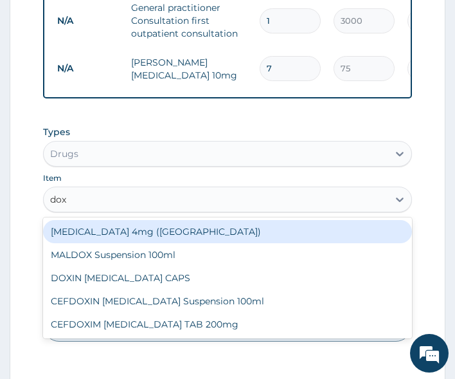
type input "doxy"
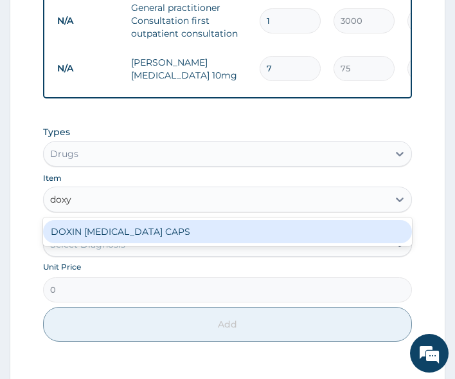
click at [114, 237] on div "DOXIN DOXYCYCLINE CAPS" at bounding box center [228, 231] width 370 height 23
type input "50"
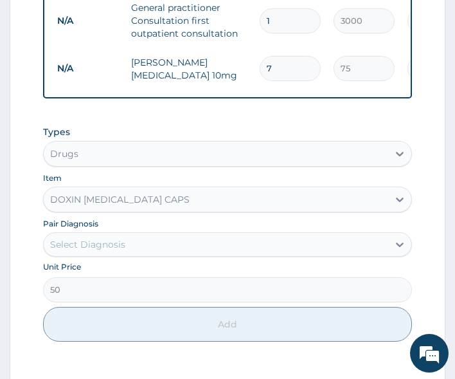
click at [123, 251] on div "Select Diagnosis" at bounding box center [87, 244] width 75 height 13
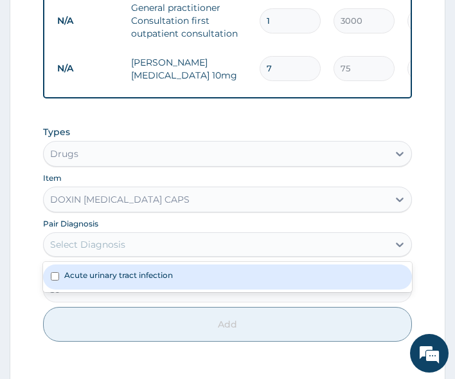
click at [117, 280] on label "Acute urinary tract infection" at bounding box center [118, 274] width 109 height 11
checkbox input "true"
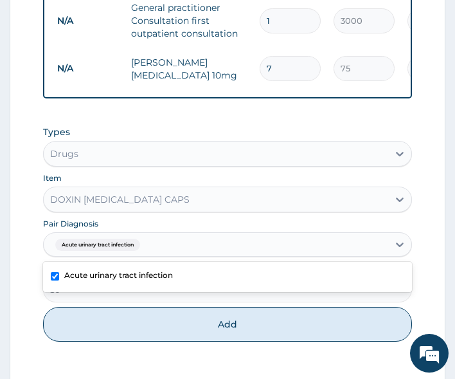
click at [146, 341] on button "Add" at bounding box center [228, 324] width 370 height 35
type input "0"
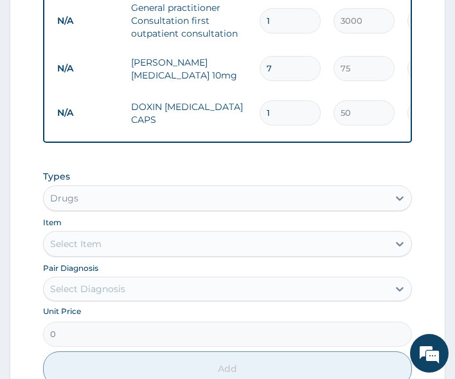
type input "10"
type input "500.00"
type input "10"
click at [179, 168] on div "PA Code / Prescription Code Enter Code(Secondary Care Only) Encounter Date 13-0…" at bounding box center [228, 31] width 370 height 900
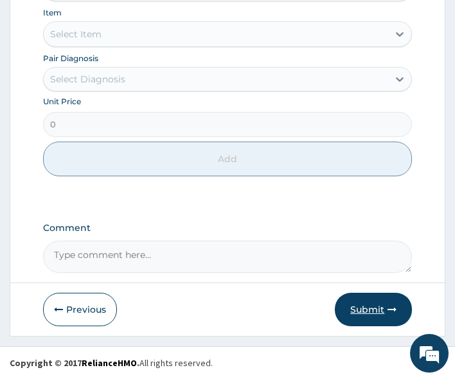
click at [371, 307] on button "Submit" at bounding box center [373, 309] width 77 height 33
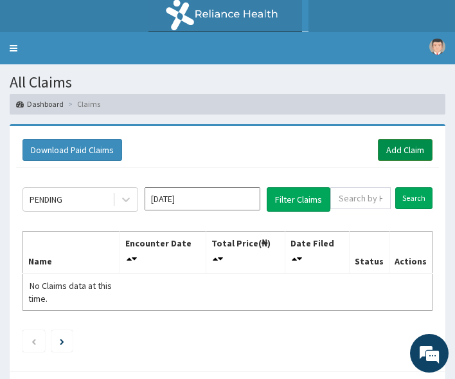
drag, startPoint x: 398, startPoint y: 154, endPoint x: 390, endPoint y: 158, distance: 8.6
click at [398, 154] on link "Add Claim" at bounding box center [405, 150] width 55 height 22
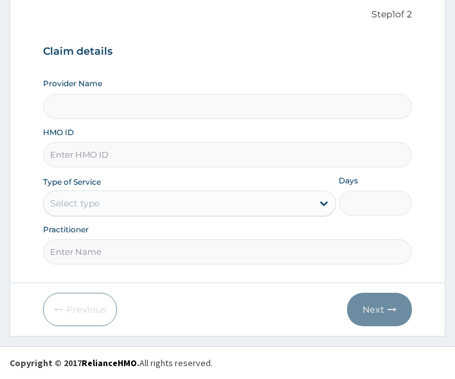
click at [94, 158] on input "HMO ID" at bounding box center [228, 154] width 370 height 25
paste input "PPI/10107/A"
type input "PPI/10107/A"
type input "All Soul's Hospital Ltd, Ajegunle"
type input "PPI/10107/A"
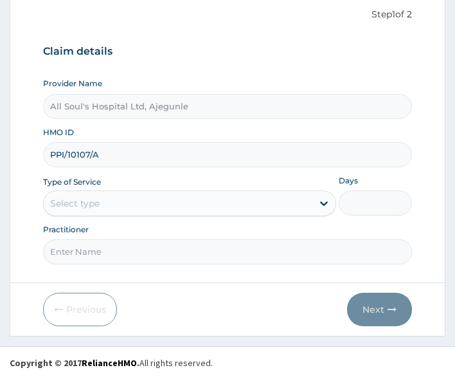
click at [91, 210] on div "Select type" at bounding box center [178, 203] width 269 height 21
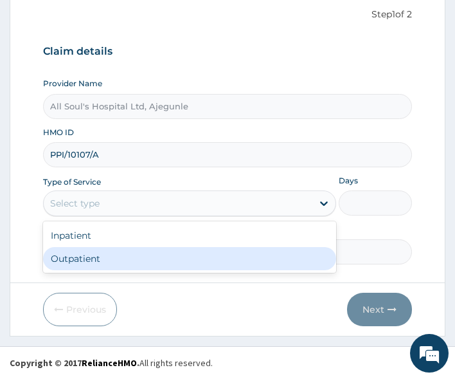
click at [96, 257] on div "Outpatient" at bounding box center [189, 258] width 293 height 23
type input "1"
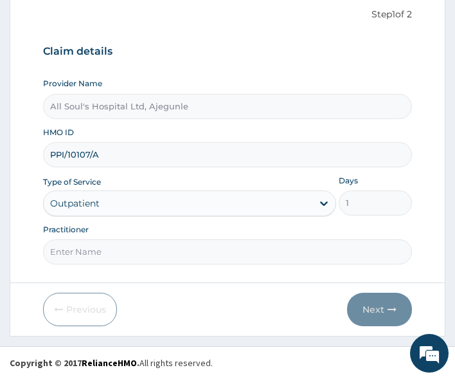
drag, startPoint x: 106, startPoint y: 240, endPoint x: 106, endPoint y: 255, distance: 14.1
click at [106, 240] on input "Practitioner" at bounding box center [228, 251] width 370 height 25
type input "Dr Segun"
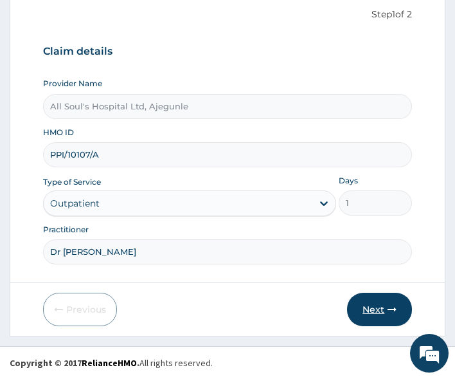
click at [390, 303] on button "Next" at bounding box center [379, 309] width 65 height 33
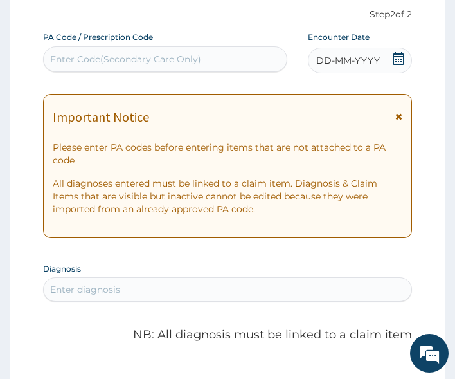
click at [400, 61] on icon at bounding box center [398, 58] width 13 height 13
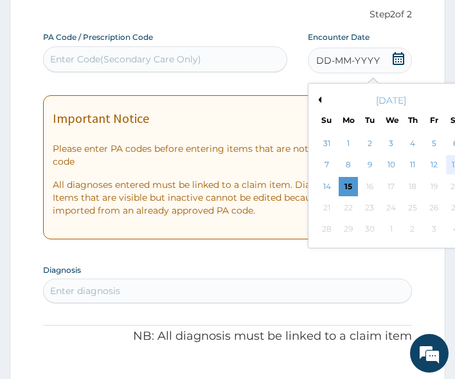
click at [454, 166] on div "13" at bounding box center [455, 165] width 19 height 19
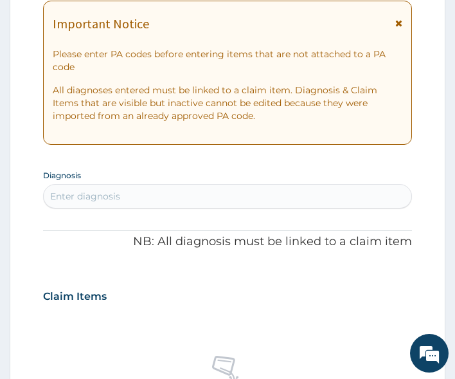
scroll to position [256, 0]
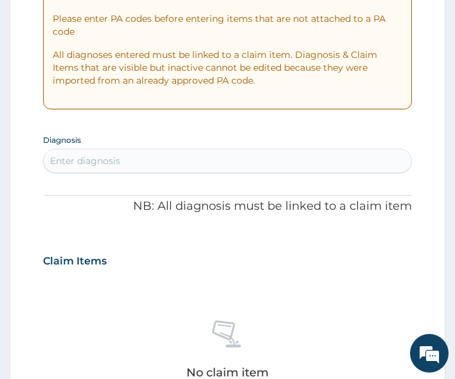
click at [98, 168] on div "Enter diagnosis" at bounding box center [228, 160] width 368 height 21
type input "malaria"
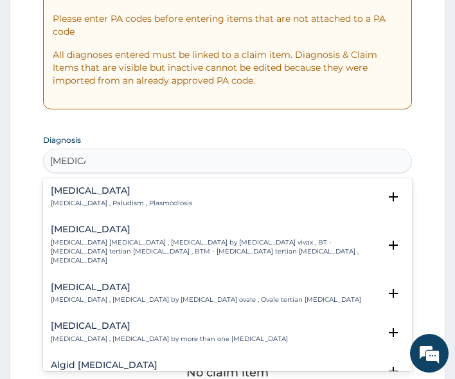
click at [77, 190] on h4 "Malaria" at bounding box center [121, 191] width 141 height 10
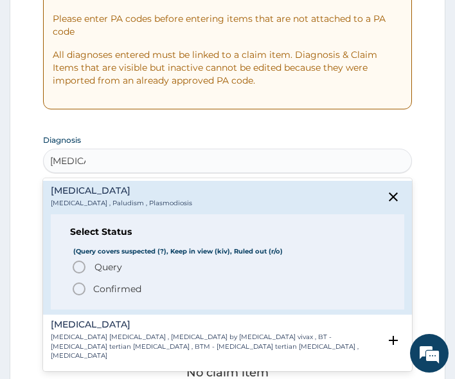
click at [105, 268] on span "Query" at bounding box center [109, 266] width 28 height 13
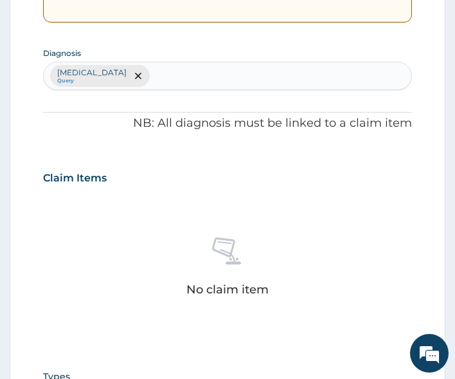
scroll to position [320, 0]
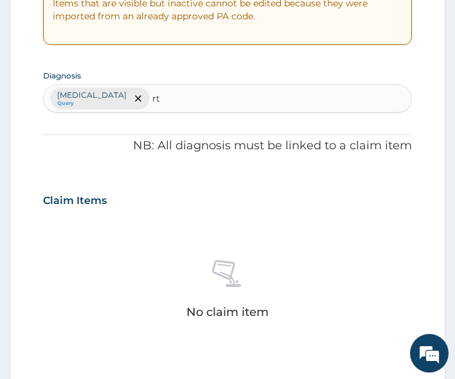
type input "rti"
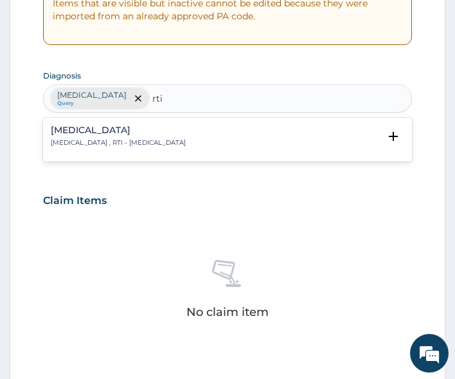
click at [133, 146] on p "Respiratory tract infection , RTI - Respiratory tract infection" at bounding box center [118, 142] width 135 height 9
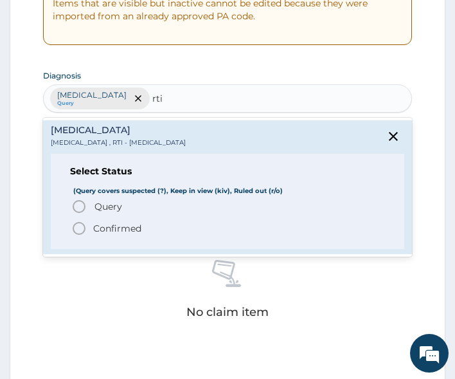
click at [133, 209] on span "Query Query covers suspected (?), Keep in view (kiv), Ruled out (r/o)" at bounding box center [228, 206] width 314 height 15
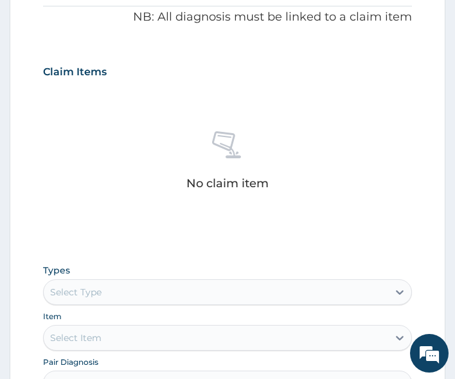
scroll to position [513, 0]
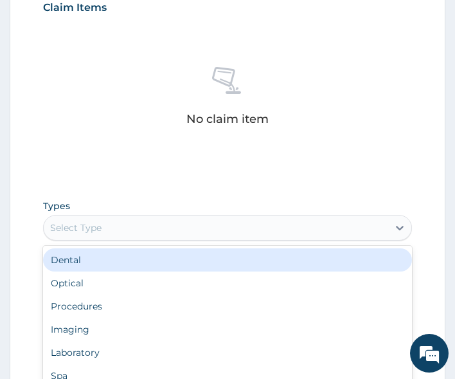
click at [118, 222] on div "Select Type" at bounding box center [216, 227] width 345 height 21
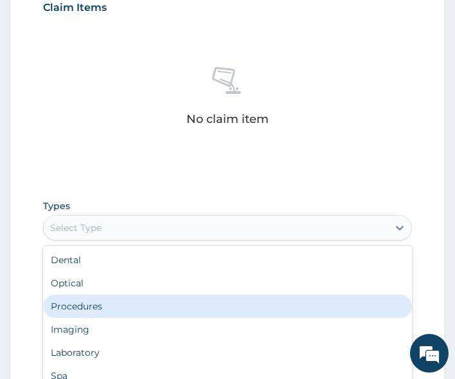
click at [114, 298] on div "Procedures" at bounding box center [228, 305] width 370 height 23
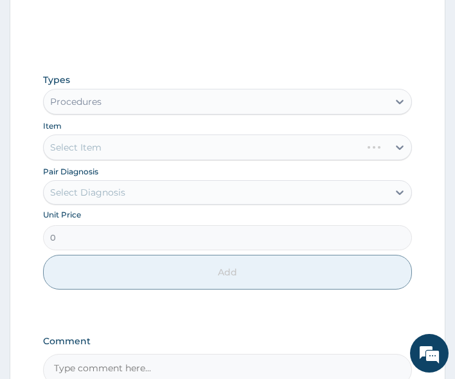
scroll to position [642, 0]
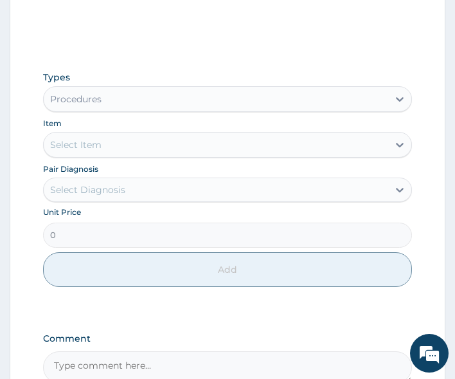
click at [108, 156] on div "Select Item" at bounding box center [228, 145] width 370 height 26
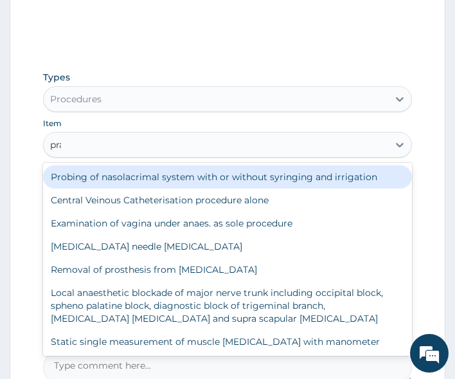
type input "prac"
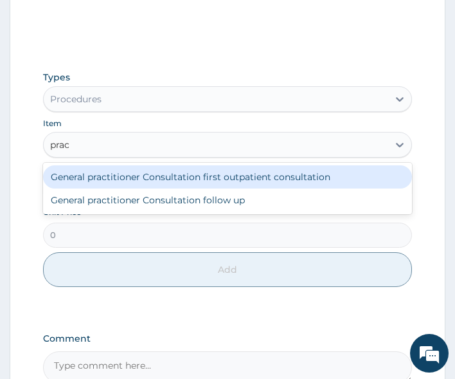
click at [118, 170] on div "General practitioner Consultation first outpatient consultation" at bounding box center [228, 176] width 370 height 23
type input "3000"
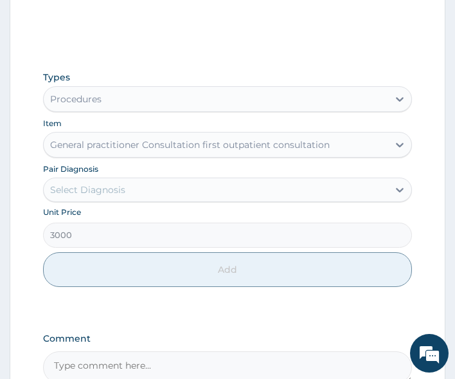
click at [116, 179] on div "Select Diagnosis" at bounding box center [216, 189] width 345 height 21
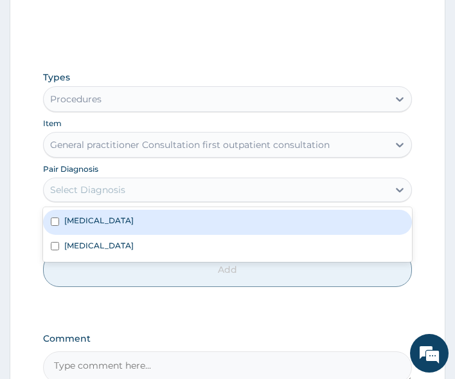
click at [114, 216] on div "Malaria" at bounding box center [228, 222] width 370 height 24
checkbox input "true"
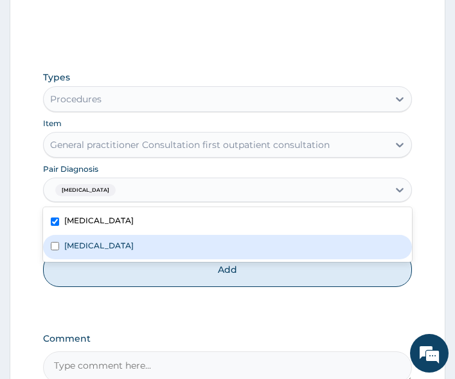
drag, startPoint x: 114, startPoint y: 243, endPoint x: 136, endPoint y: 260, distance: 27.5
click at [115, 243] on label "Respiratory tract infection" at bounding box center [98, 245] width 69 height 11
checkbox input "true"
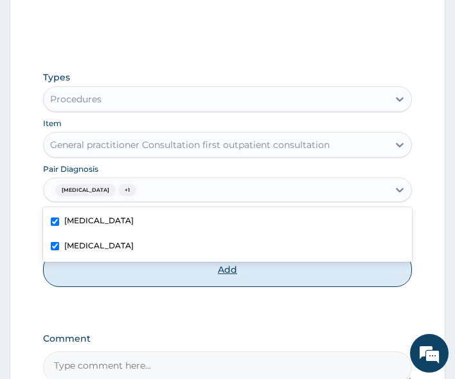
click at [150, 271] on button "Add" at bounding box center [228, 269] width 370 height 35
type input "0"
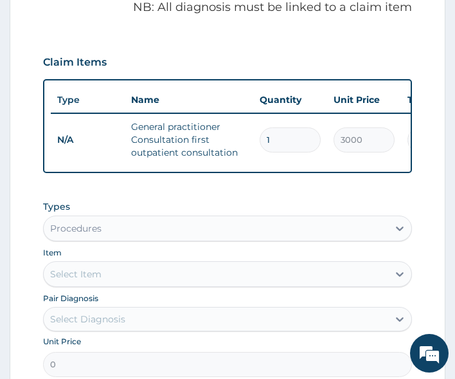
scroll to position [538, 0]
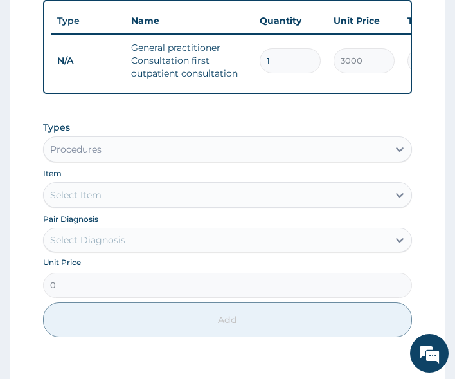
click at [120, 156] on div "Procedures" at bounding box center [216, 149] width 345 height 21
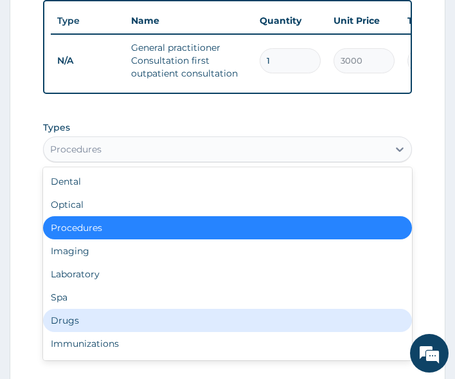
click at [78, 332] on div "Drugs" at bounding box center [228, 320] width 370 height 23
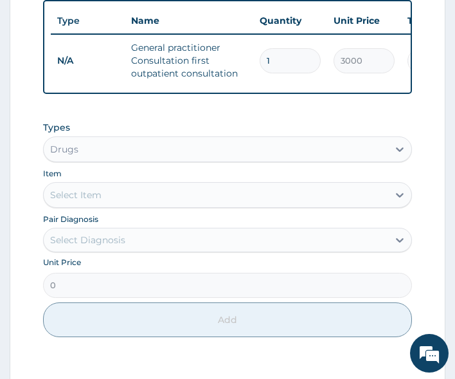
click at [132, 205] on div "Select Item" at bounding box center [216, 195] width 345 height 21
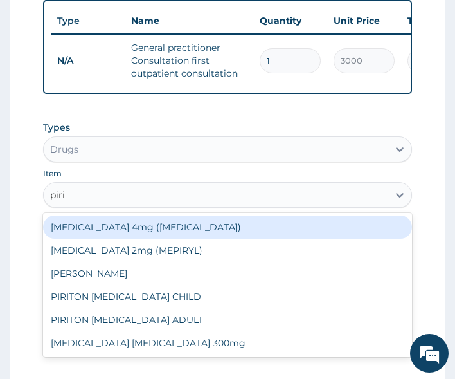
type input "pirit"
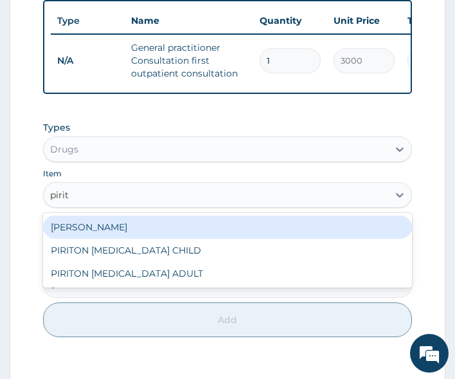
click at [95, 231] on div "PIRITON TAB EVANS" at bounding box center [228, 226] width 370 height 23
type input "20"
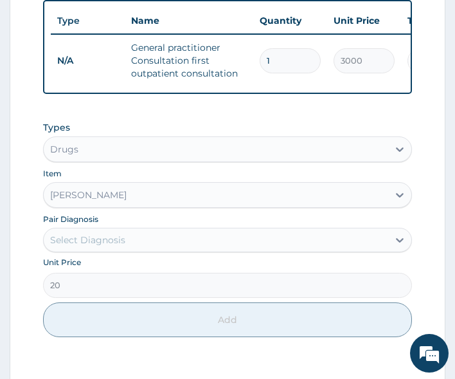
click at [114, 246] on div "Select Diagnosis" at bounding box center [87, 239] width 75 height 13
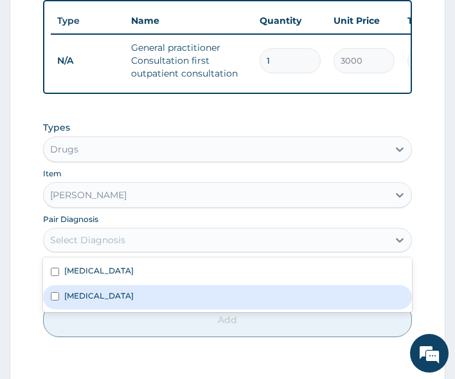
click at [104, 301] on label "Respiratory tract infection" at bounding box center [98, 295] width 69 height 11
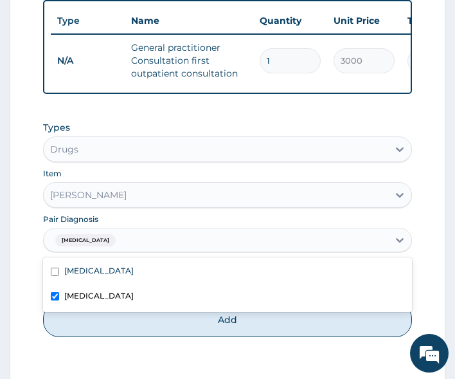
click at [107, 309] on div "Respiratory tract infection" at bounding box center [228, 297] width 370 height 24
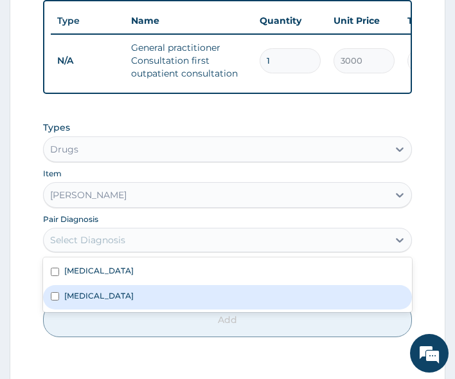
click at [114, 301] on label "Respiratory tract infection" at bounding box center [98, 295] width 69 height 11
checkbox input "true"
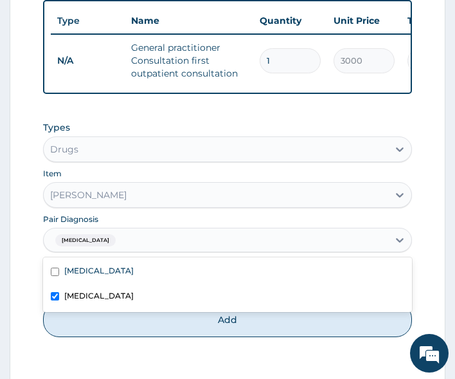
click at [121, 311] on div "Malaria Respiratory tract infection" at bounding box center [228, 284] width 370 height 54
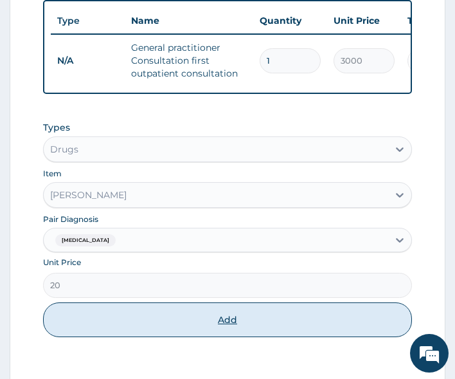
click at [128, 330] on button "Add" at bounding box center [228, 319] width 370 height 35
type input "0"
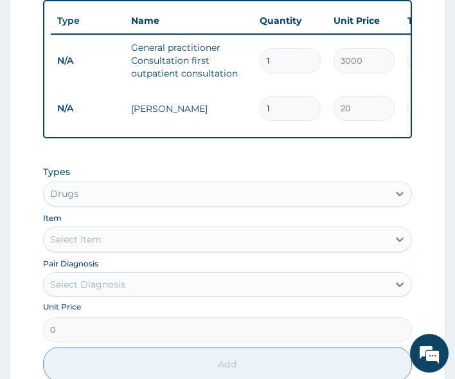
type input "10"
type input "200.00"
type input "10"
click at [84, 246] on div "Select Item" at bounding box center [75, 239] width 51 height 13
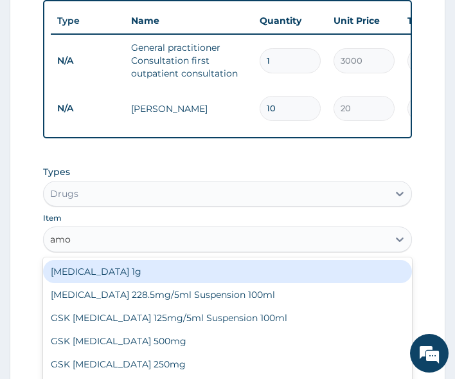
type input "amox"
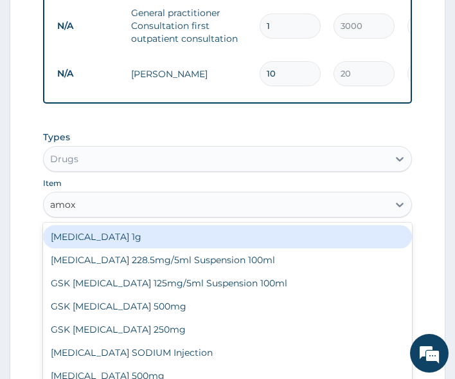
scroll to position [730, 0]
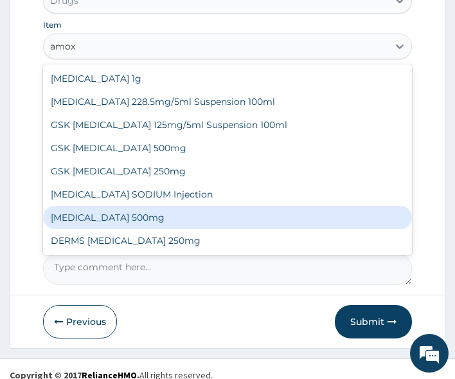
click at [111, 229] on div "AMOXICILLIN 500mg" at bounding box center [228, 217] width 370 height 23
type input "60"
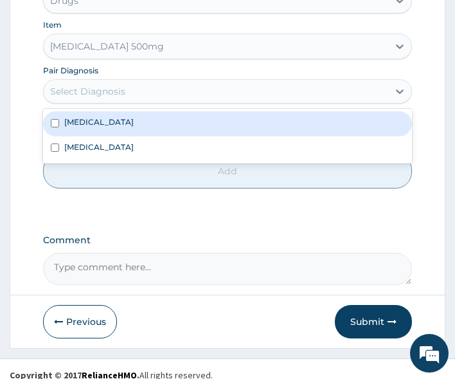
drag, startPoint x: 130, startPoint y: 94, endPoint x: 130, endPoint y: 104, distance: 9.6
click at [130, 93] on div "Select Diagnosis" at bounding box center [216, 91] width 345 height 21
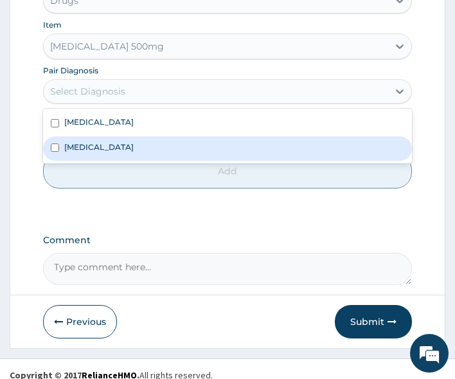
click at [131, 152] on label "Respiratory tract infection" at bounding box center [98, 146] width 69 height 11
checkbox input "true"
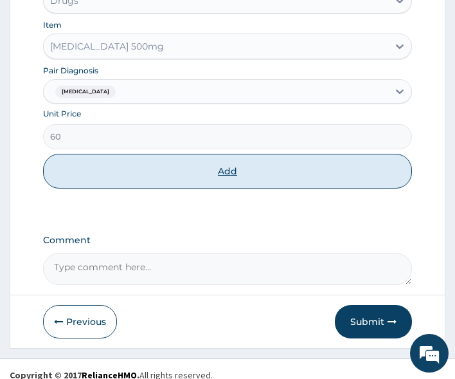
click at [147, 188] on button "Add" at bounding box center [228, 171] width 370 height 35
type input "0"
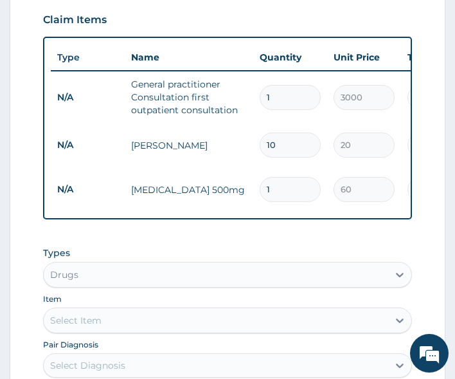
type input "10"
type input "600.00"
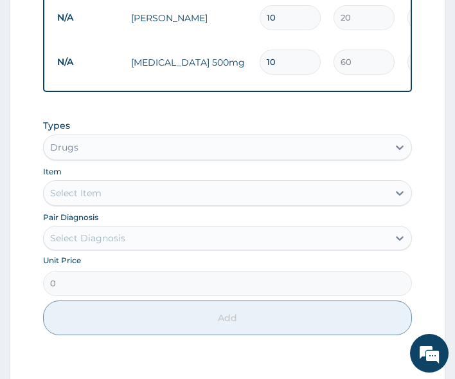
scroll to position [629, 0]
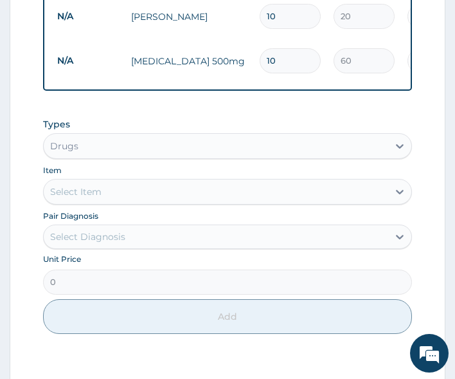
type input "10"
click at [120, 202] on div "Select Item" at bounding box center [216, 191] width 345 height 21
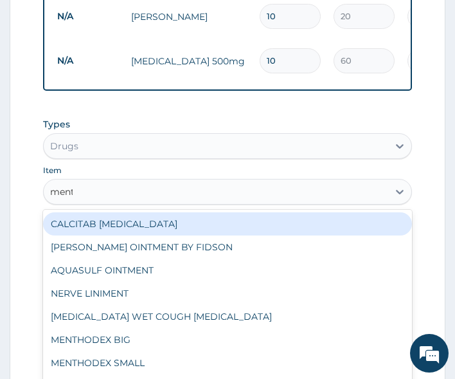
type input "menth"
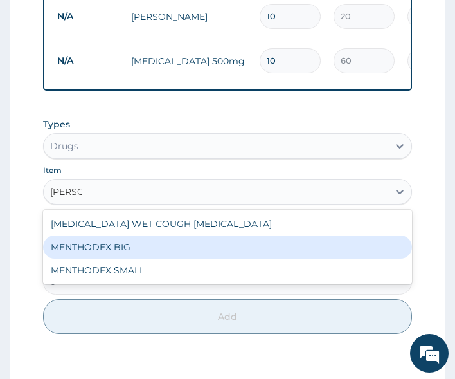
click at [127, 254] on div "MENTHODEX BIG" at bounding box center [228, 246] width 370 height 23
type input "3500"
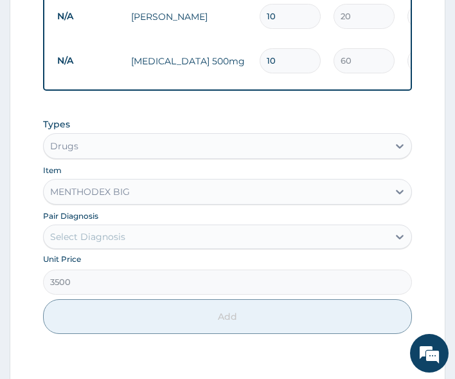
click at [118, 243] on div "Select Diagnosis" at bounding box center [87, 236] width 75 height 13
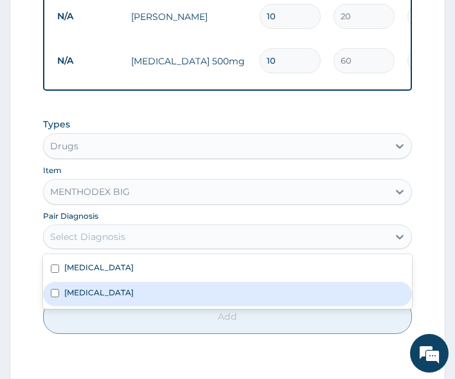
drag, startPoint x: 107, startPoint y: 299, endPoint x: 113, endPoint y: 321, distance: 22.6
click at [107, 298] on label "Respiratory tract infection" at bounding box center [98, 292] width 69 height 11
checkbox input "true"
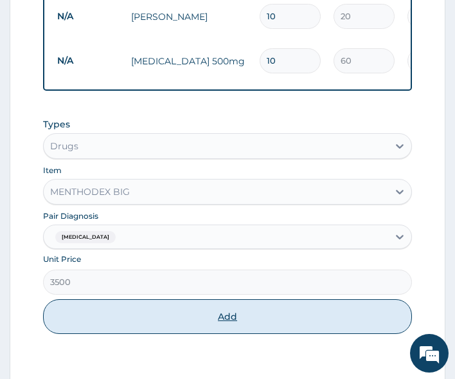
click at [116, 327] on button "Add" at bounding box center [228, 316] width 370 height 35
type input "0"
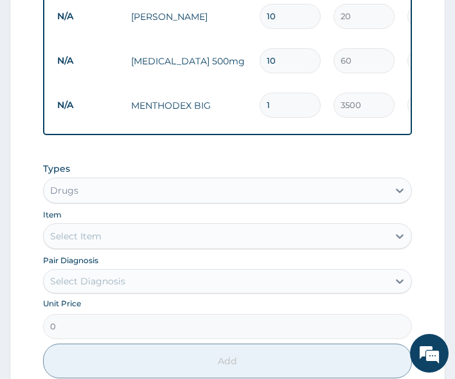
click at [108, 242] on div "Select Item" at bounding box center [216, 236] width 345 height 21
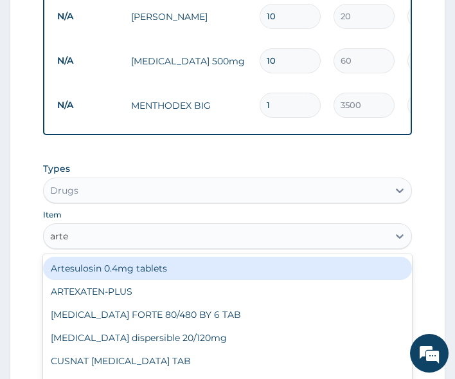
type input "artem"
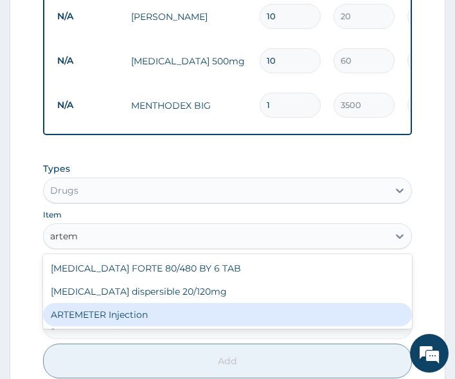
click at [123, 326] on div "ARTEMETER Injection" at bounding box center [228, 314] width 370 height 23
type input "800"
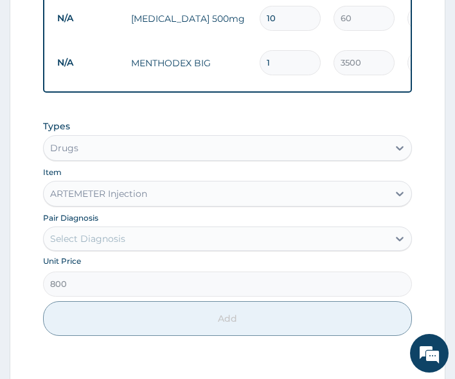
scroll to position [694, 0]
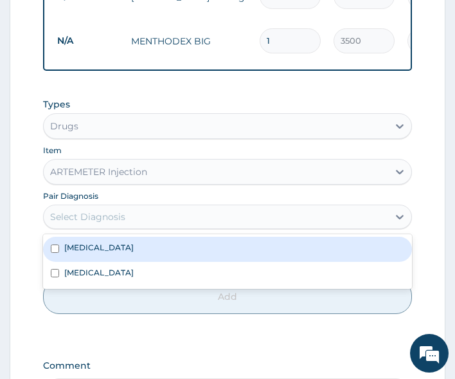
click at [103, 216] on div "Select Diagnosis" at bounding box center [216, 216] width 345 height 21
click at [103, 254] on div "Malaria" at bounding box center [228, 249] width 370 height 24
checkbox input "true"
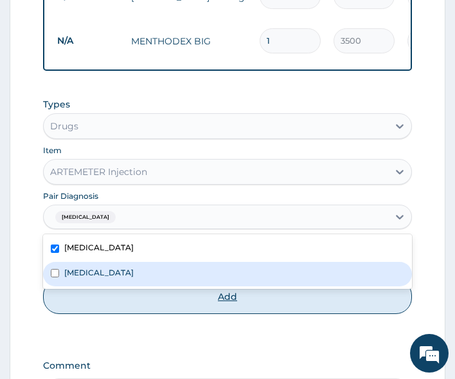
click at [136, 311] on button "Add" at bounding box center [228, 296] width 370 height 35
type input "0"
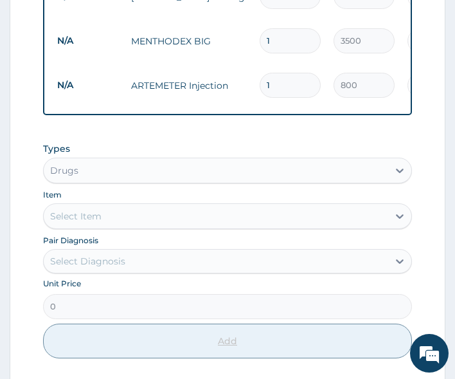
type input "0.00"
type input "6"
type input "4800.00"
type input "6"
click at [132, 221] on div "Select Item" at bounding box center [216, 216] width 345 height 21
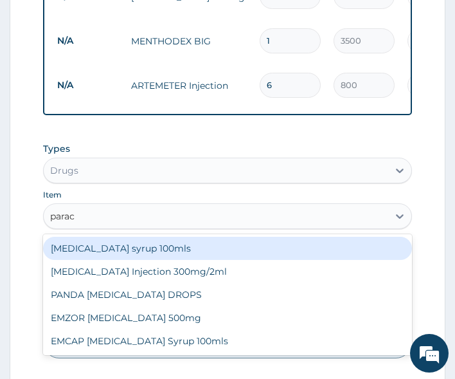
type input "parace"
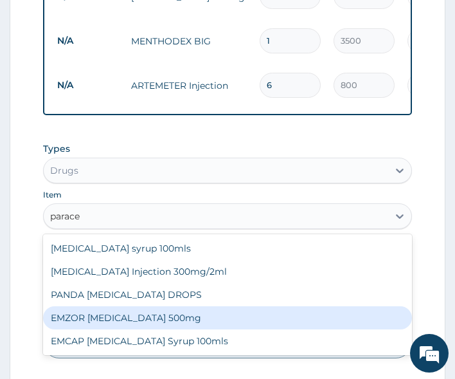
click at [136, 323] on div "EMZOR PARACETAMOL 500mg" at bounding box center [228, 317] width 370 height 23
type input "20"
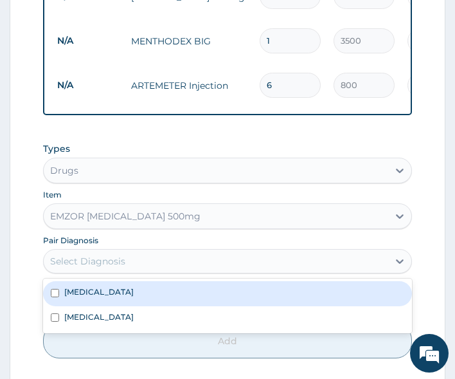
click at [125, 268] on div "Select Diagnosis" at bounding box center [216, 261] width 345 height 21
click at [110, 304] on div "Malaria" at bounding box center [228, 293] width 370 height 24
checkbox input "true"
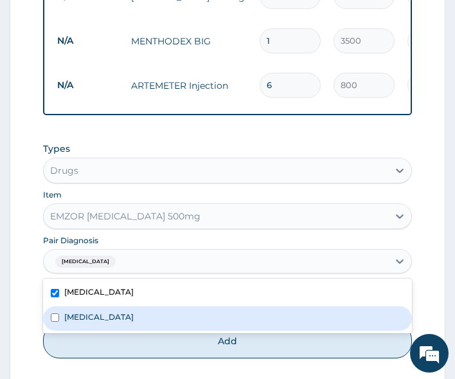
click at [112, 322] on label "Respiratory tract infection" at bounding box center [98, 316] width 69 height 11
checkbox input "true"
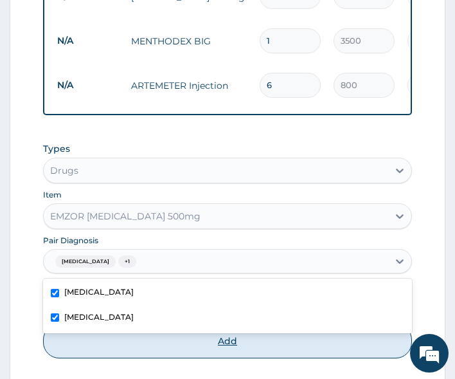
click at [140, 354] on button "Add" at bounding box center [228, 340] width 370 height 35
type input "0"
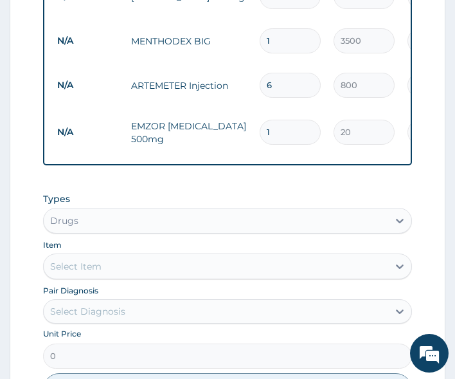
type input "18"
type input "360.00"
type input "18"
click at [158, 194] on div "Types Drugs Item Select Item Pair Diagnosis Select Diagnosis Unit Price 0 Add" at bounding box center [228, 300] width 370 height 229
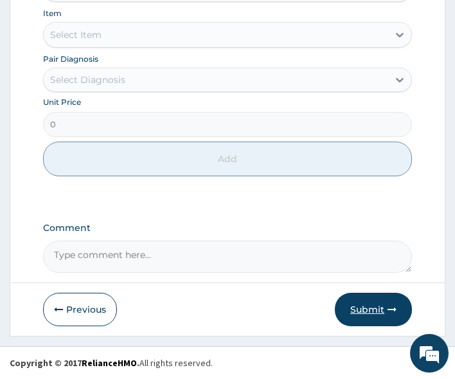
click at [366, 312] on button "Submit" at bounding box center [373, 309] width 77 height 33
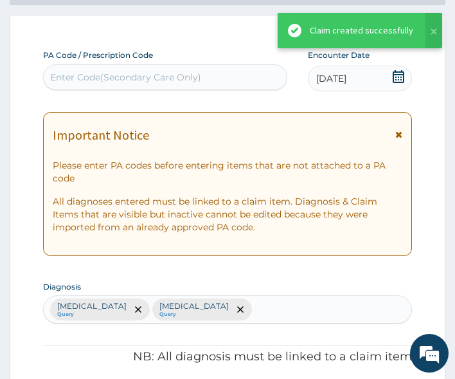
scroll to position [930, 0]
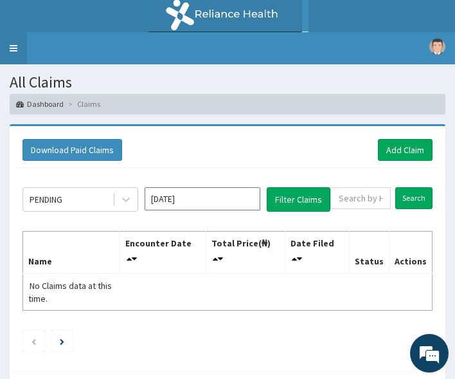
click at [24, 49] on link "Toggle navigation" at bounding box center [13, 48] width 27 height 32
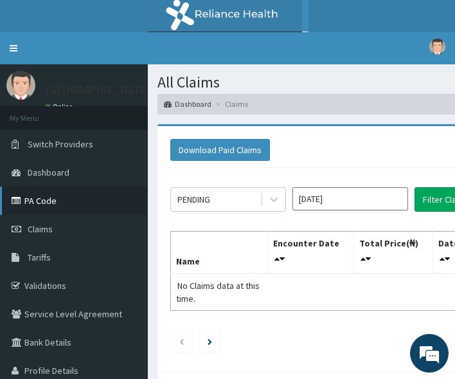
click at [44, 203] on link "PA Code" at bounding box center [74, 200] width 148 height 28
